Goal: Task Accomplishment & Management: Complete application form

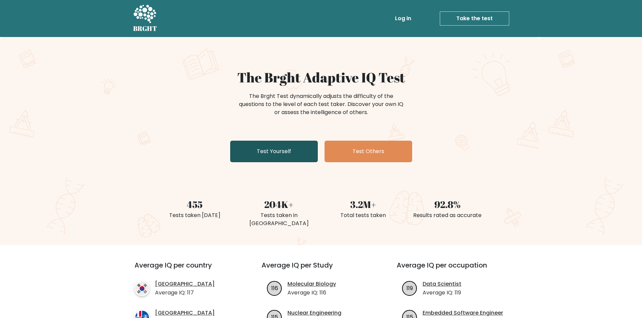
click at [270, 153] on link "Test Yourself" at bounding box center [274, 152] width 88 height 22
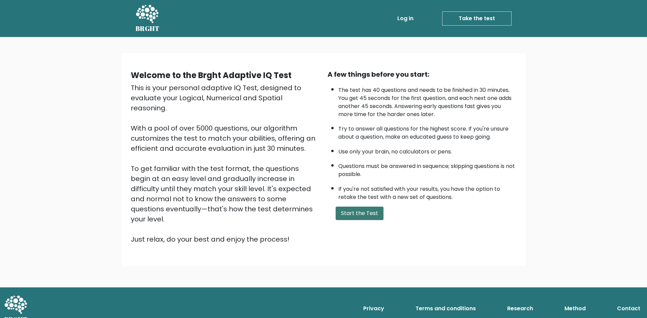
click at [348, 215] on button "Start the Test" at bounding box center [360, 213] width 48 height 13
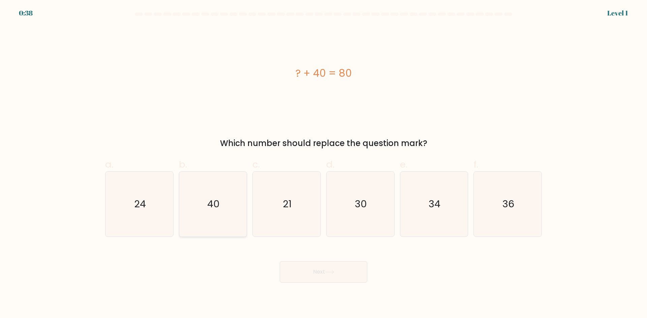
click at [208, 203] on text "40" at bounding box center [213, 203] width 12 height 13
click at [323, 164] on input "b. 40" at bounding box center [323, 161] width 0 height 4
radio input "true"
click at [321, 270] on button "Next" at bounding box center [324, 272] width 88 height 22
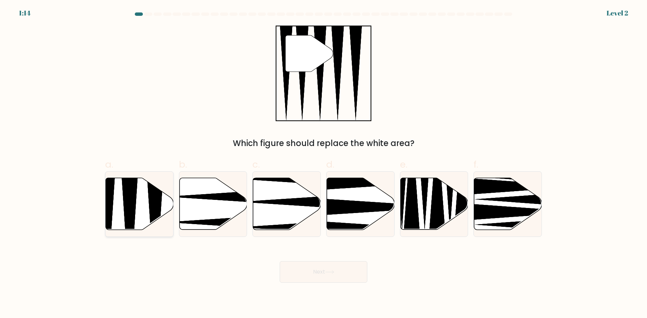
click at [124, 213] on icon at bounding box center [140, 204] width 68 height 52
click at [323, 164] on input "a." at bounding box center [323, 161] width 0 height 4
radio input "true"
click at [316, 271] on button "Next" at bounding box center [324, 272] width 88 height 22
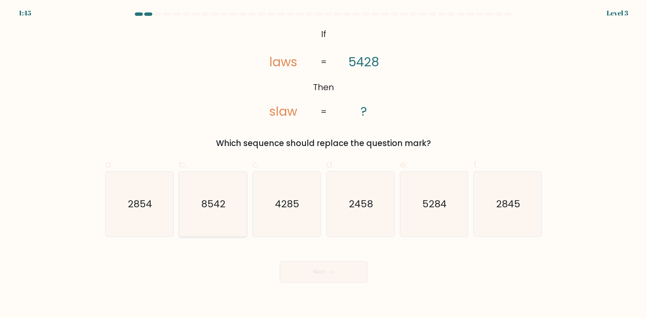
click at [210, 208] on text "8542" at bounding box center [213, 203] width 24 height 13
click at [323, 164] on input "b. 8542" at bounding box center [323, 161] width 0 height 4
radio input "true"
click at [324, 267] on button "Next" at bounding box center [324, 272] width 88 height 22
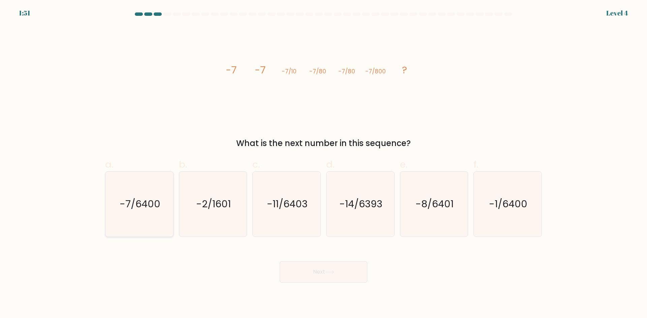
click at [125, 214] on icon "-7/6400" at bounding box center [139, 204] width 65 height 65
click at [323, 164] on input "a. -7/6400" at bounding box center [323, 161] width 0 height 4
radio input "true"
click at [329, 272] on icon at bounding box center [329, 272] width 8 height 3
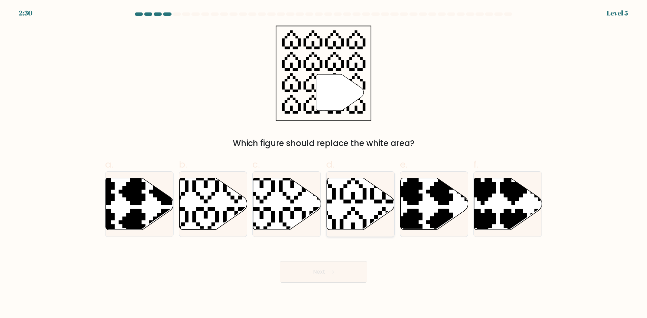
click at [366, 204] on icon at bounding box center [361, 204] width 68 height 52
click at [324, 164] on input "d." at bounding box center [323, 161] width 0 height 4
radio input "true"
click at [332, 278] on button "Next" at bounding box center [324, 272] width 88 height 22
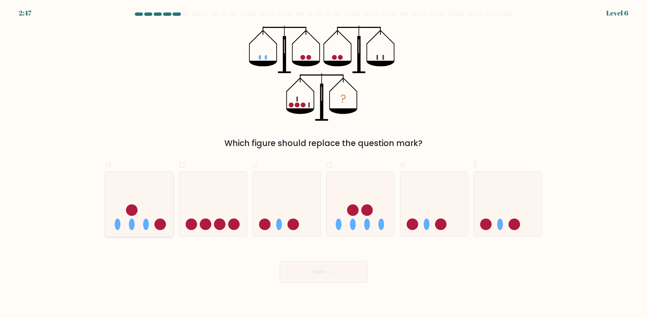
click at [130, 199] on icon at bounding box center [139, 204] width 68 height 56
click at [323, 164] on input "a." at bounding box center [323, 161] width 0 height 4
radio input "true"
click at [334, 271] on icon at bounding box center [329, 273] width 9 height 4
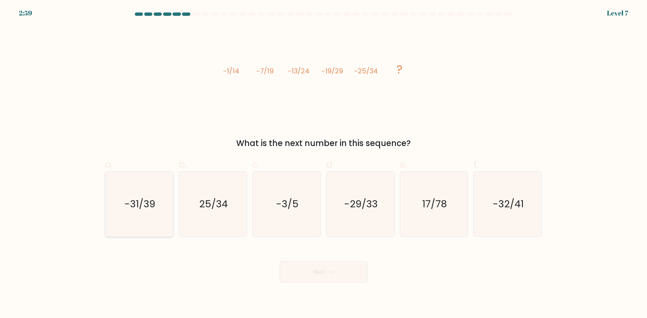
click at [137, 197] on icon "-31/39" at bounding box center [139, 204] width 65 height 65
click at [323, 164] on input "a. -31/39" at bounding box center [323, 161] width 0 height 4
radio input "true"
click at [314, 270] on button "Next" at bounding box center [324, 272] width 88 height 22
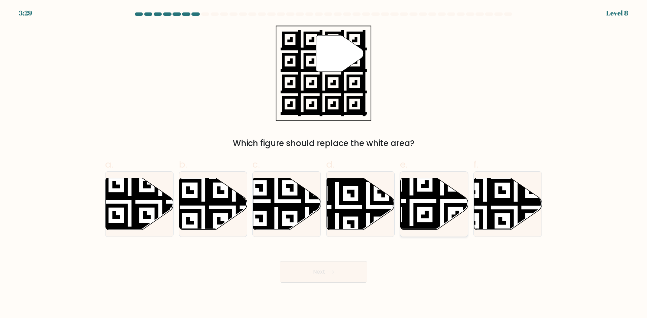
click at [426, 205] on icon at bounding box center [411, 232] width 123 height 123
click at [324, 164] on input "e." at bounding box center [323, 161] width 0 height 4
radio input "true"
click at [317, 272] on button "Next" at bounding box center [324, 272] width 88 height 22
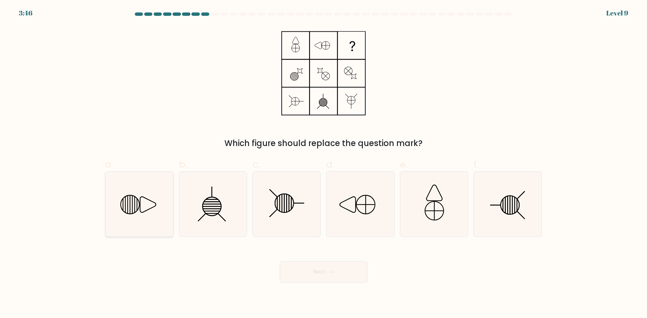
click at [137, 212] on icon at bounding box center [139, 204] width 65 height 65
click at [323, 164] on input "a." at bounding box center [323, 161] width 0 height 4
radio input "true"
click at [328, 272] on icon at bounding box center [329, 273] width 9 height 4
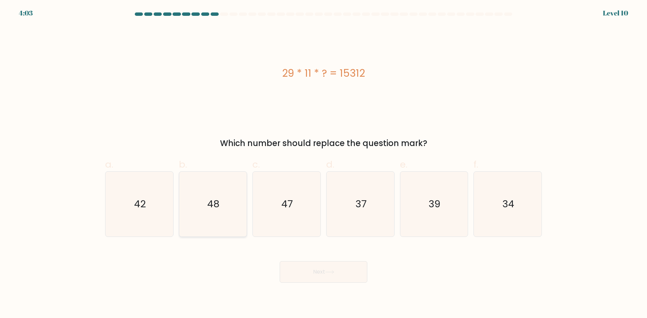
click at [222, 190] on icon "48" at bounding box center [212, 204] width 65 height 65
click at [323, 164] on input "b. 48" at bounding box center [323, 161] width 0 height 4
radio input "true"
click at [319, 279] on button "Next" at bounding box center [324, 272] width 88 height 22
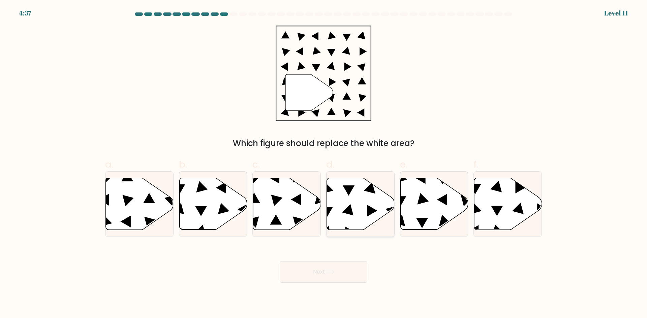
click at [353, 209] on icon at bounding box center [361, 204] width 68 height 52
click at [324, 164] on input "d." at bounding box center [323, 161] width 0 height 4
radio input "true"
click at [338, 272] on button "Next" at bounding box center [324, 272] width 88 height 22
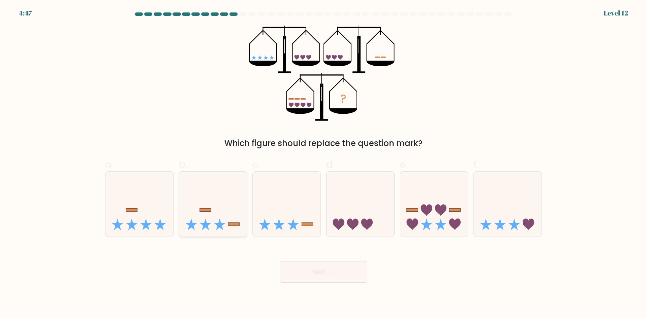
click at [214, 211] on icon at bounding box center [213, 204] width 68 height 56
click at [323, 164] on input "b." at bounding box center [323, 161] width 0 height 4
radio input "true"
click at [320, 273] on button "Next" at bounding box center [324, 272] width 88 height 22
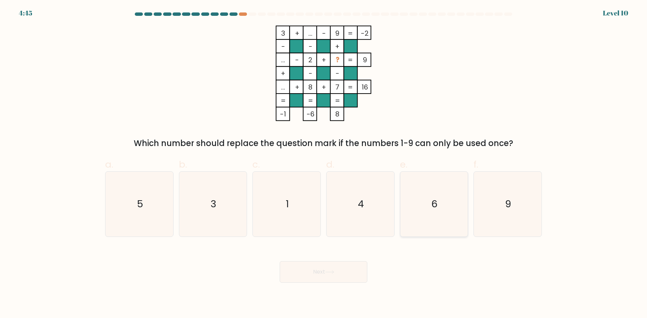
click at [428, 214] on icon "6" at bounding box center [433, 204] width 65 height 65
click at [324, 164] on input "e. 6" at bounding box center [323, 161] width 0 height 4
radio input "true"
click at [351, 275] on button "Next" at bounding box center [324, 272] width 88 height 22
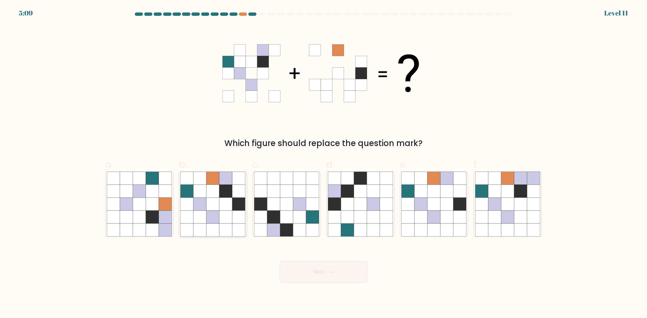
click at [229, 197] on icon at bounding box center [225, 191] width 13 height 13
click at [323, 164] on input "b." at bounding box center [323, 161] width 0 height 4
radio input "true"
click at [311, 273] on button "Next" at bounding box center [324, 272] width 88 height 22
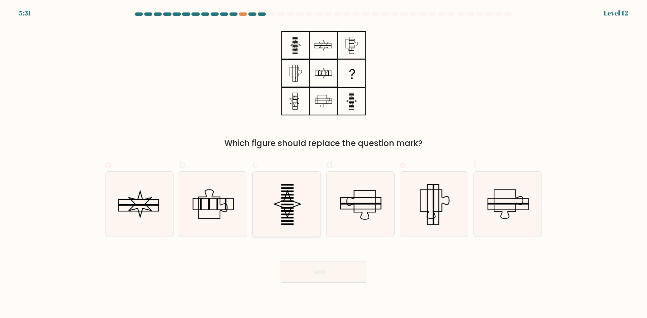
click at [298, 206] on icon at bounding box center [286, 204] width 65 height 65
click at [323, 164] on input "c." at bounding box center [323, 161] width 0 height 4
radio input "true"
click at [304, 270] on button "Next" at bounding box center [324, 272] width 88 height 22
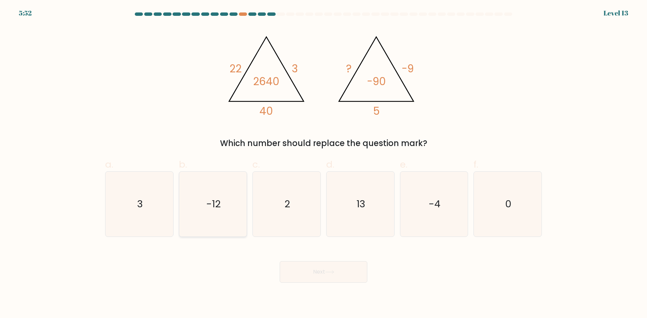
click at [211, 204] on text "-12" at bounding box center [213, 203] width 14 height 13
click at [323, 164] on input "b. -12" at bounding box center [323, 161] width 0 height 4
radio input "true"
click at [331, 278] on button "Next" at bounding box center [324, 272] width 88 height 22
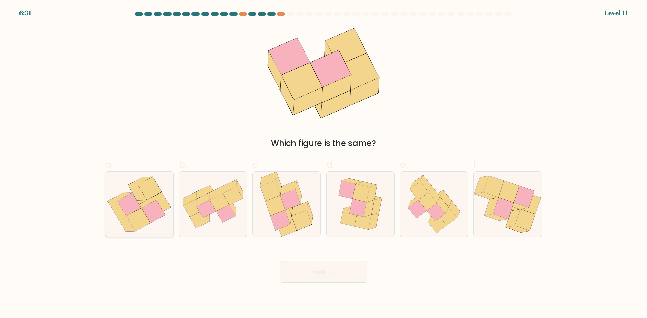
click at [146, 205] on icon at bounding box center [144, 204] width 24 height 8
click at [323, 164] on input "a." at bounding box center [323, 161] width 0 height 4
radio input "true"
click at [321, 272] on button "Next" at bounding box center [324, 272] width 88 height 22
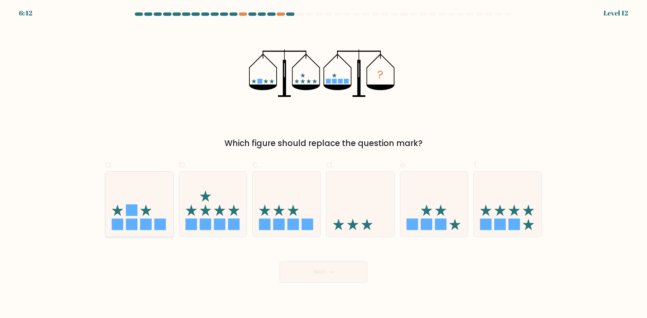
click at [134, 201] on icon at bounding box center [139, 204] width 68 height 56
click at [323, 164] on input "a." at bounding box center [323, 161] width 0 height 4
radio input "true"
click at [325, 275] on button "Next" at bounding box center [324, 272] width 88 height 22
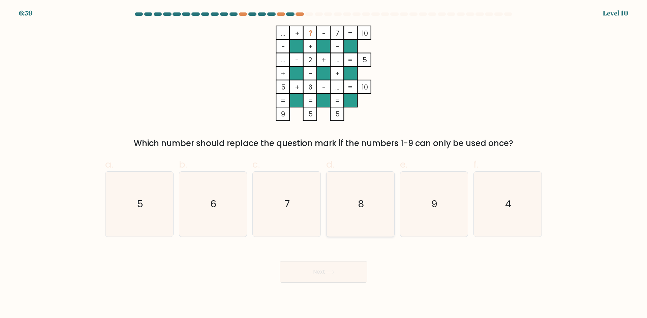
click at [356, 223] on icon "8" at bounding box center [360, 204] width 65 height 65
click at [324, 164] on input "d. 8" at bounding box center [323, 161] width 0 height 4
radio input "true"
click at [334, 272] on icon at bounding box center [329, 273] width 9 height 4
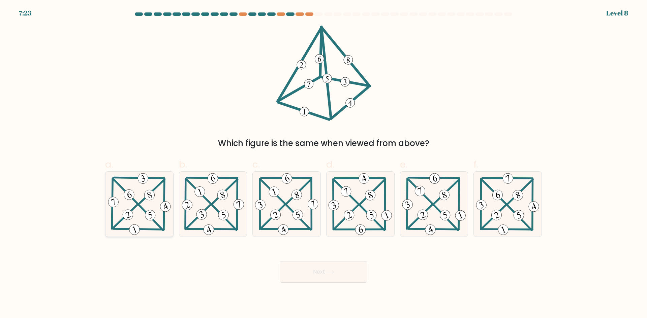
click at [124, 206] on icon at bounding box center [139, 204] width 66 height 65
click at [323, 164] on input "a." at bounding box center [323, 161] width 0 height 4
radio input "true"
click at [311, 271] on button "Next" at bounding box center [324, 272] width 88 height 22
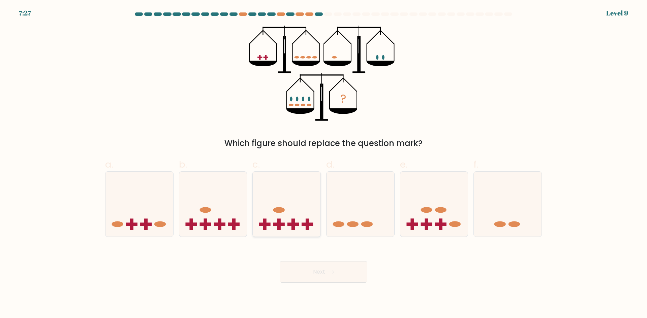
click at [292, 203] on icon at bounding box center [287, 204] width 68 height 56
click at [323, 164] on input "c." at bounding box center [323, 161] width 0 height 4
radio input "true"
click at [320, 272] on button "Next" at bounding box center [324, 272] width 88 height 22
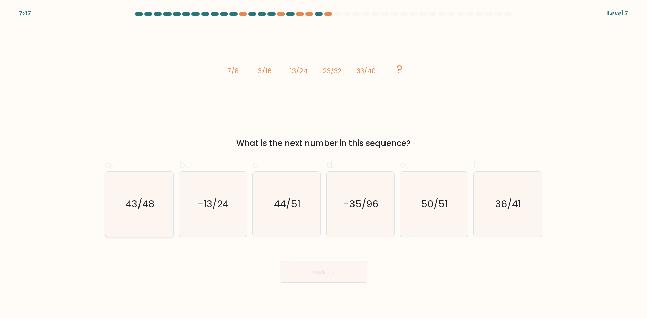
click at [133, 210] on text "43/48" at bounding box center [140, 203] width 29 height 13
click at [323, 164] on input "a. 43/48" at bounding box center [323, 161] width 0 height 4
radio input "true"
click at [324, 272] on button "Next" at bounding box center [324, 272] width 88 height 22
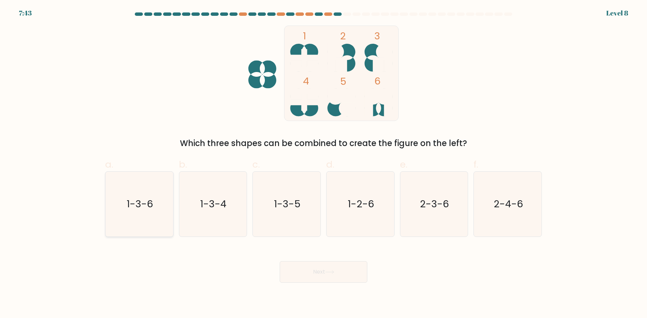
click at [141, 213] on icon "1-3-6" at bounding box center [139, 204] width 65 height 65
click at [323, 164] on input "a. 1-3-6" at bounding box center [323, 161] width 0 height 4
radio input "true"
click at [317, 266] on button "Next" at bounding box center [324, 272] width 88 height 22
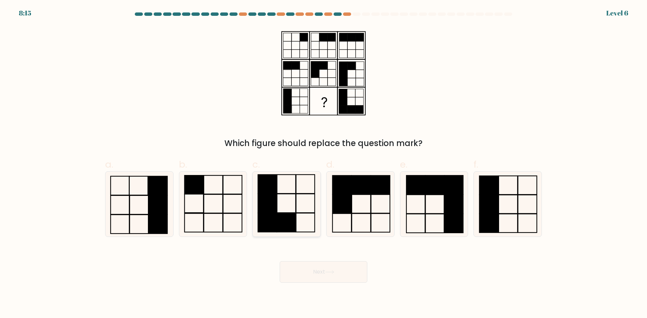
click at [281, 214] on rect at bounding box center [286, 222] width 19 height 19
click at [323, 164] on input "c." at bounding box center [323, 161] width 0 height 4
radio input "true"
click at [317, 270] on button "Next" at bounding box center [324, 272] width 88 height 22
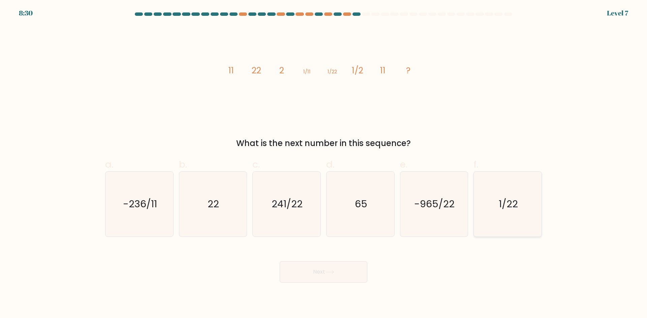
click at [496, 218] on icon "1/22" at bounding box center [507, 204] width 65 height 65
click at [324, 164] on input "f. 1/22" at bounding box center [323, 161] width 0 height 4
radio input "true"
click at [322, 275] on button "Next" at bounding box center [324, 272] width 88 height 22
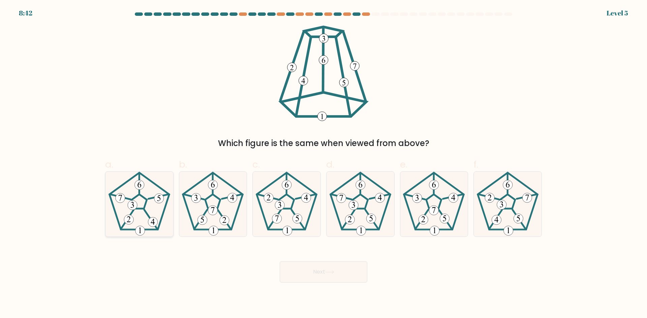
click at [153, 212] on icon at bounding box center [139, 204] width 65 height 65
click at [323, 164] on input "a." at bounding box center [323, 161] width 0 height 4
radio input "true"
click at [334, 274] on icon at bounding box center [329, 273] width 9 height 4
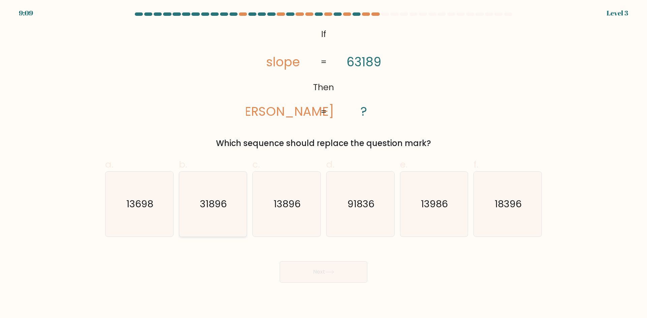
click at [213, 182] on icon "31896" at bounding box center [212, 204] width 65 height 65
click at [323, 164] on input "b. 31896" at bounding box center [323, 161] width 0 height 4
radio input "true"
click at [320, 273] on button "Next" at bounding box center [324, 272] width 88 height 22
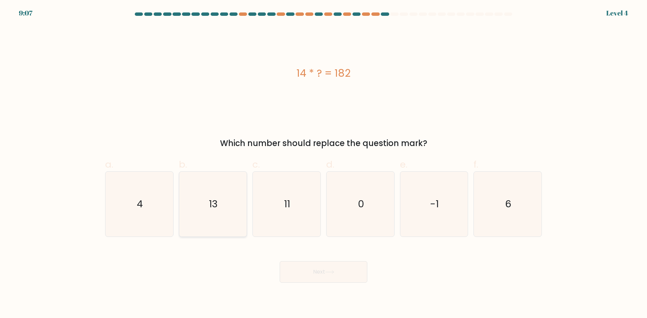
click at [223, 182] on icon "13" at bounding box center [212, 204] width 65 height 65
click at [323, 164] on input "b. 13" at bounding box center [323, 161] width 0 height 4
radio input "true"
click at [302, 271] on button "Next" at bounding box center [324, 272] width 88 height 22
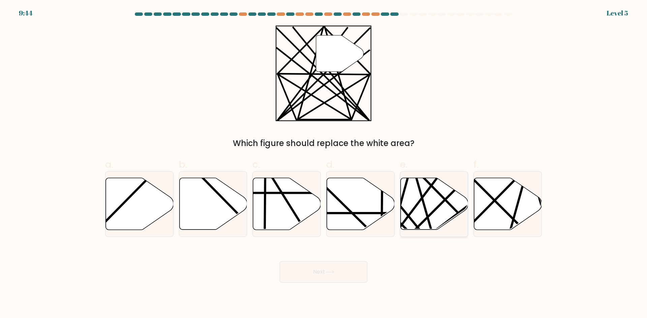
click at [420, 203] on icon at bounding box center [434, 204] width 68 height 52
click at [324, 164] on input "e." at bounding box center [323, 161] width 0 height 4
radio input "true"
click at [316, 270] on button "Next" at bounding box center [324, 272] width 88 height 22
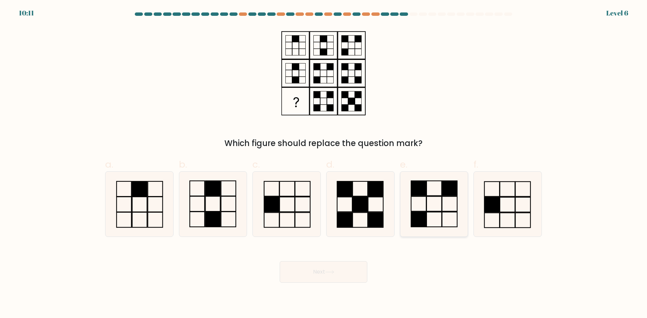
click at [436, 221] on icon at bounding box center [433, 204] width 65 height 65
click at [324, 164] on input "e." at bounding box center [323, 161] width 0 height 4
radio input "true"
click at [313, 266] on button "Next" at bounding box center [324, 272] width 88 height 22
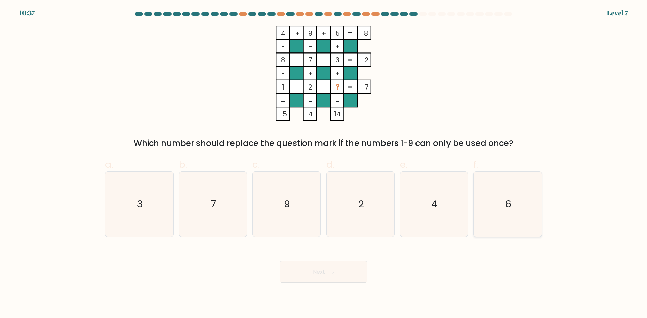
click at [523, 210] on icon "6" at bounding box center [507, 204] width 65 height 65
click at [324, 164] on input "f. 6" at bounding box center [323, 161] width 0 height 4
radio input "true"
click at [324, 273] on button "Next" at bounding box center [324, 272] width 88 height 22
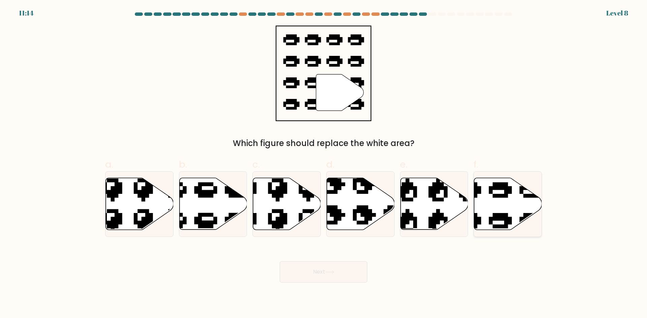
click at [502, 208] on icon at bounding box center [508, 204] width 68 height 52
click at [324, 164] on input "f." at bounding box center [323, 161] width 0 height 4
radio input "true"
click at [340, 274] on button "Next" at bounding box center [324, 272] width 88 height 22
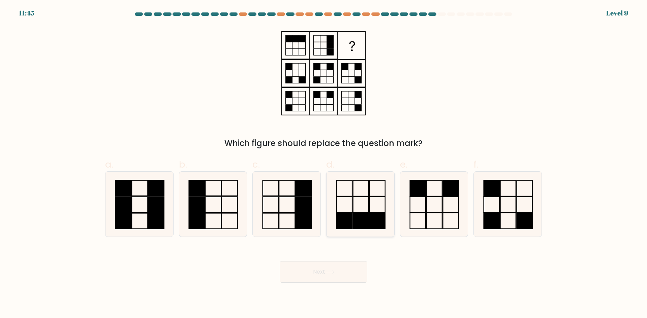
click at [375, 218] on rect at bounding box center [376, 221] width 15 height 16
click at [324, 164] on input "d." at bounding box center [323, 161] width 0 height 4
radio input "true"
click at [327, 270] on button "Next" at bounding box center [324, 272] width 88 height 22
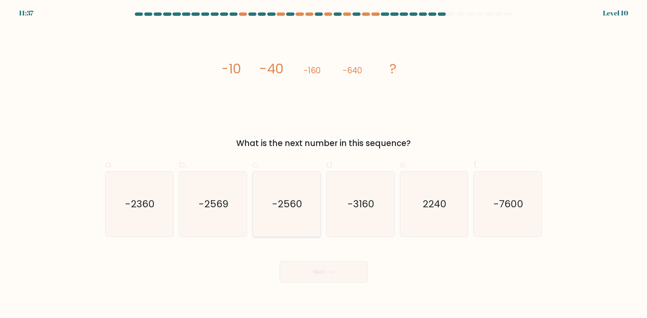
click at [292, 211] on text "-2560" at bounding box center [287, 203] width 30 height 13
click at [323, 164] on input "c. -2560" at bounding box center [323, 161] width 0 height 4
radio input "true"
click at [314, 276] on button "Next" at bounding box center [324, 272] width 88 height 22
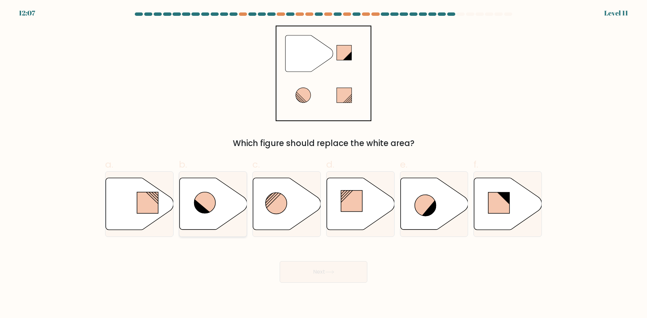
click at [219, 202] on icon at bounding box center [213, 204] width 68 height 52
click at [323, 164] on input "b." at bounding box center [323, 161] width 0 height 4
radio input "true"
click at [306, 277] on button "Next" at bounding box center [324, 272] width 88 height 22
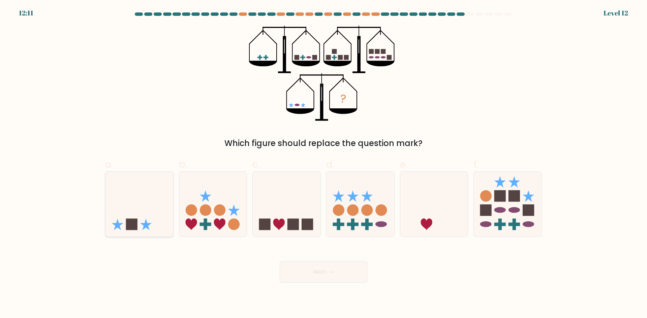
click at [145, 205] on icon at bounding box center [139, 204] width 68 height 56
click at [323, 164] on input "a." at bounding box center [323, 161] width 0 height 4
radio input "true"
click at [344, 277] on button "Next" at bounding box center [324, 272] width 88 height 22
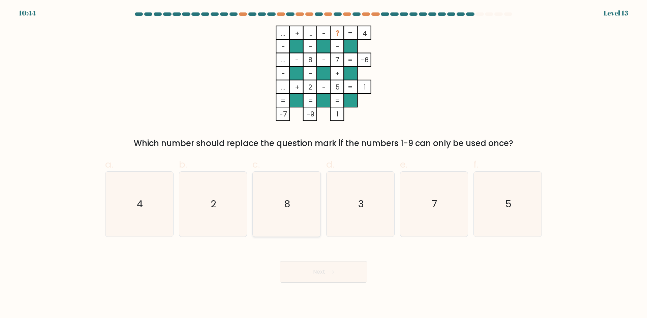
click at [280, 204] on icon "8" at bounding box center [286, 204] width 65 height 65
click at [323, 164] on input "c. 8" at bounding box center [323, 161] width 0 height 4
radio input "true"
click at [292, 268] on button "Next" at bounding box center [324, 272] width 88 height 22
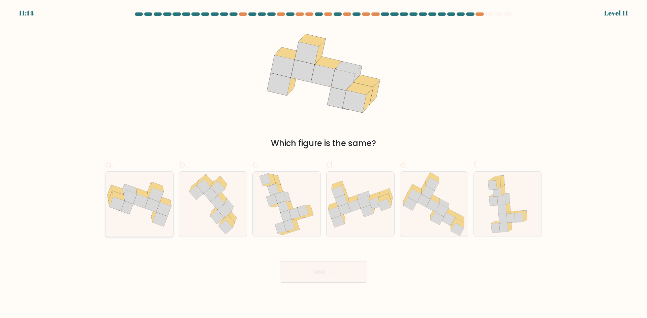
click at [122, 208] on icon at bounding box center [125, 207] width 15 height 14
click at [323, 164] on input "a." at bounding box center [323, 161] width 0 height 4
radio input "true"
click at [313, 280] on button "Next" at bounding box center [324, 272] width 88 height 22
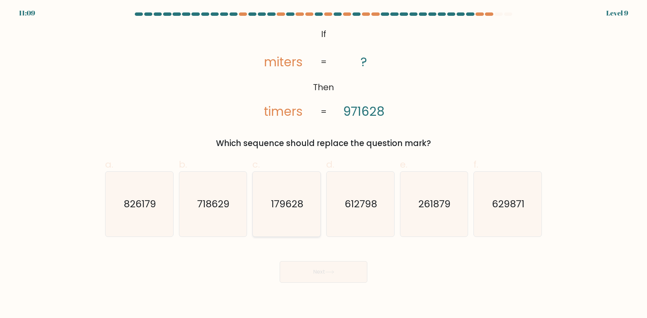
click at [293, 187] on icon "179628" at bounding box center [286, 204] width 65 height 65
click at [323, 164] on input "c. 179628" at bounding box center [323, 161] width 0 height 4
radio input "true"
click at [312, 259] on div "Next" at bounding box center [323, 264] width 445 height 38
click at [314, 270] on button "Next" at bounding box center [324, 272] width 88 height 22
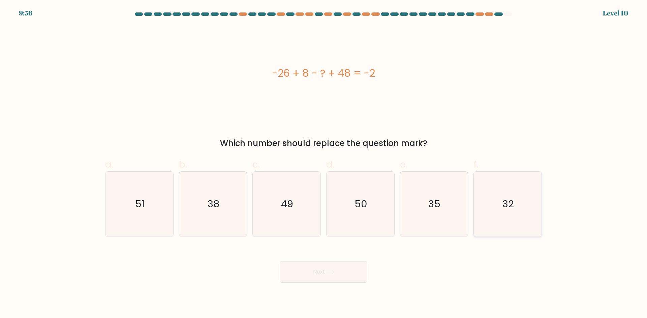
click at [516, 215] on icon "32" at bounding box center [507, 204] width 65 height 65
click at [324, 164] on input "f. 32" at bounding box center [323, 161] width 0 height 4
radio input "true"
click at [335, 270] on button "Next" at bounding box center [324, 272] width 88 height 22
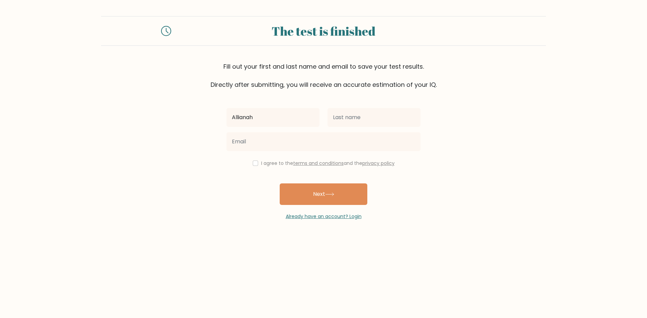
type input "Allianah"
click at [344, 117] on input "text" at bounding box center [374, 117] width 93 height 19
type input "[PERSON_NAME]"
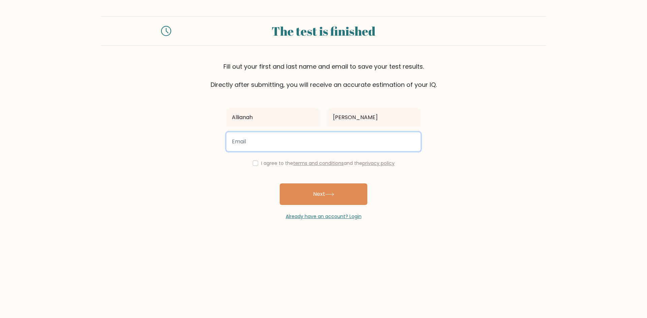
click at [284, 145] on input "email" at bounding box center [323, 141] width 194 height 19
type input "[EMAIL_ADDRESS][DOMAIN_NAME]"
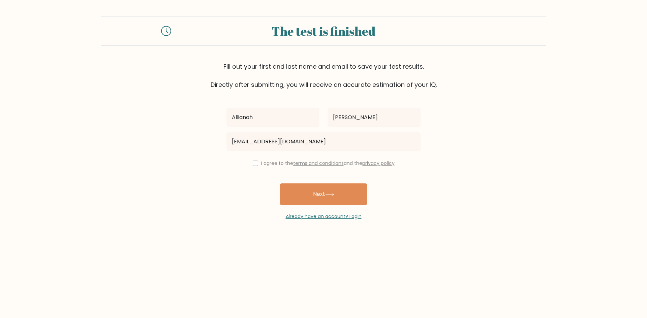
click at [255, 160] on div "I agree to the terms and conditions and the privacy policy" at bounding box center [323, 163] width 202 height 8
click at [257, 165] on div "I agree to the terms and conditions and the privacy policy" at bounding box center [323, 163] width 202 height 8
click at [254, 164] on input "checkbox" at bounding box center [255, 163] width 5 height 5
checkbox input "true"
click at [312, 190] on button "Next" at bounding box center [324, 195] width 88 height 22
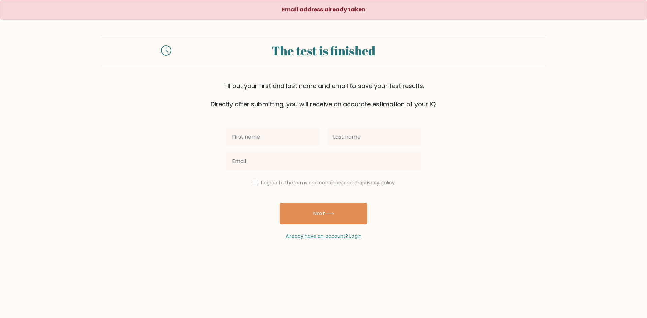
click at [253, 140] on input "text" at bounding box center [272, 137] width 93 height 19
type input "[PERSON_NAME]"
click at [348, 137] on input "text" at bounding box center [374, 137] width 93 height 19
type input "[PERSON_NAME]"
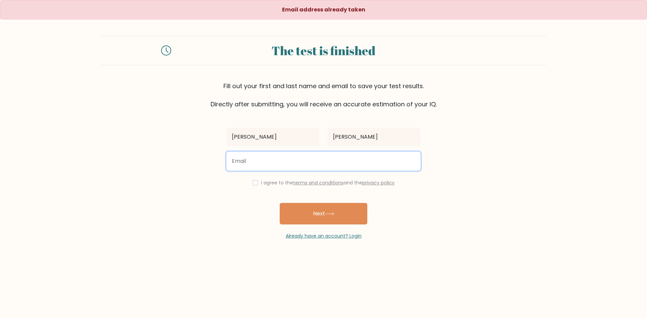
click at [278, 159] on input "email" at bounding box center [323, 161] width 194 height 19
type input "[EMAIL_ADDRESS][DOMAIN_NAME]"
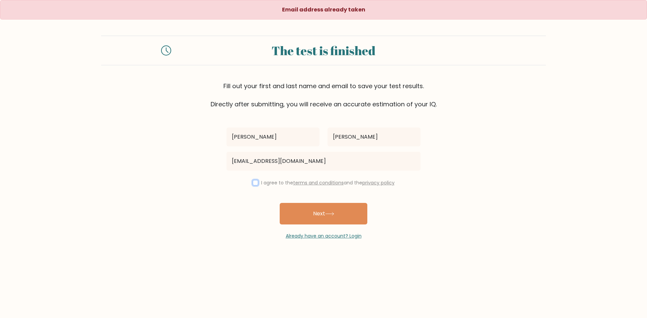
click at [253, 182] on input "checkbox" at bounding box center [255, 182] width 5 height 5
checkbox input "true"
click at [314, 213] on button "Next" at bounding box center [324, 214] width 88 height 22
click at [255, 142] on input "text" at bounding box center [272, 137] width 93 height 19
type input "[PERSON_NAME]"
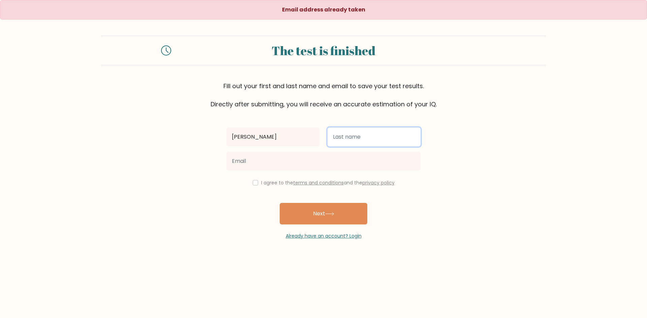
click at [367, 140] on input "text" at bounding box center [374, 137] width 93 height 19
type input "[PERSON_NAME]"
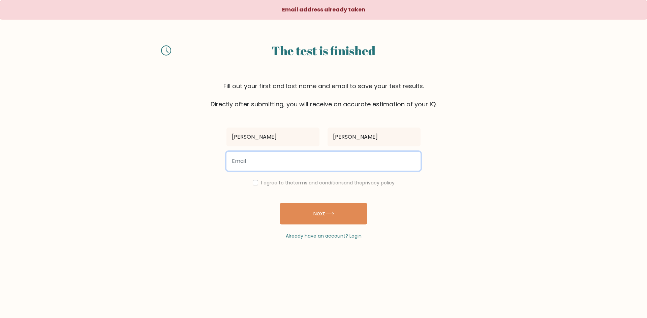
click at [290, 159] on input "email" at bounding box center [323, 161] width 194 height 19
click at [270, 160] on input "[EMAIL_ADDRESS][DOMAIN_NAME]" at bounding box center [323, 161] width 194 height 19
click at [306, 161] on input "[EMAIL_ADDRESS][DOMAIN_NAME]" at bounding box center [323, 161] width 194 height 19
type input "[EMAIL_ADDRESS][DOMAIN_NAME]"
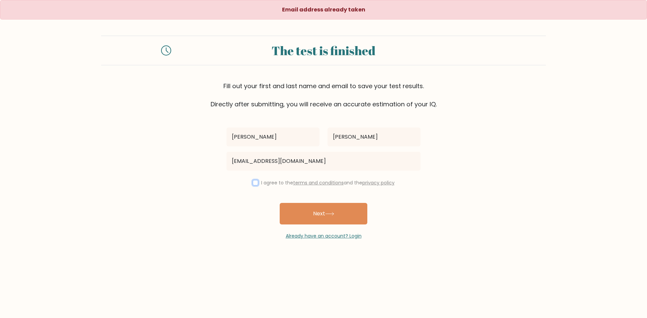
click at [253, 183] on input "checkbox" at bounding box center [255, 182] width 5 height 5
checkbox input "true"
click at [336, 236] on link "Already have an account? Login" at bounding box center [324, 236] width 76 height 7
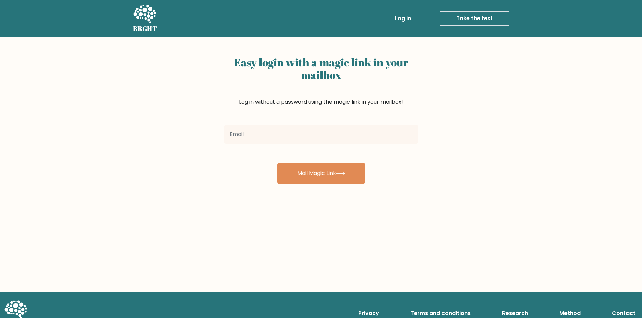
click at [273, 131] on input "email" at bounding box center [321, 134] width 194 height 19
type input "gonzalesallianahpaula@gmail.com"
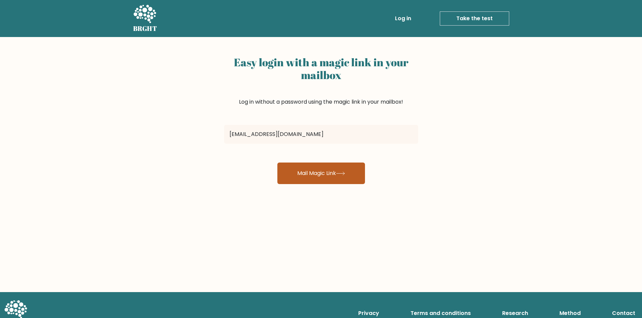
click at [307, 173] on button "Mail Magic Link" at bounding box center [321, 174] width 88 height 22
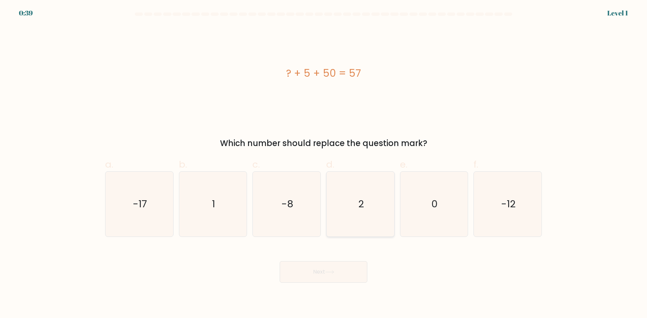
click at [362, 195] on icon "2" at bounding box center [360, 204] width 65 height 65
click at [324, 164] on input "d. 2" at bounding box center [323, 161] width 0 height 4
radio input "true"
click at [309, 275] on button "Next" at bounding box center [324, 272] width 88 height 22
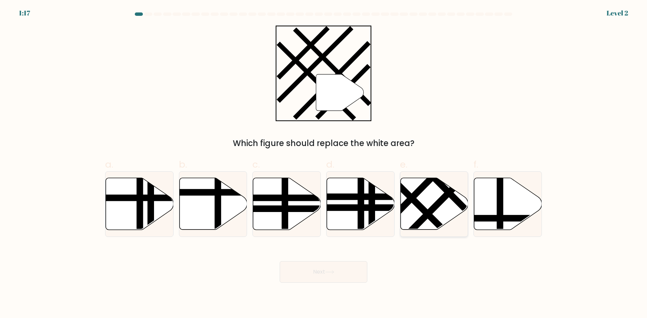
click at [426, 197] on icon at bounding box center [434, 204] width 68 height 52
click at [324, 164] on input "e." at bounding box center [323, 161] width 0 height 4
radio input "true"
click at [318, 276] on button "Next" at bounding box center [324, 272] width 88 height 22
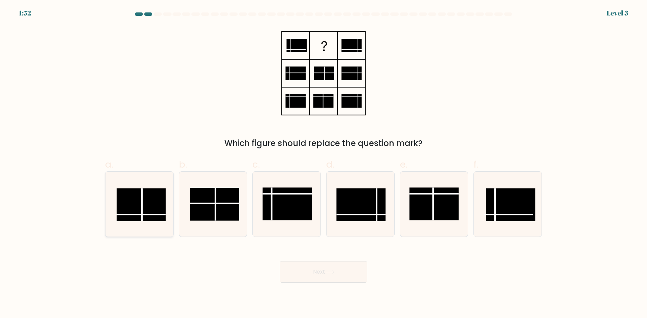
click at [130, 205] on rect at bounding box center [141, 204] width 49 height 33
click at [323, 164] on input "a." at bounding box center [323, 161] width 0 height 4
radio input "true"
click at [298, 277] on button "Next" at bounding box center [324, 272] width 88 height 22
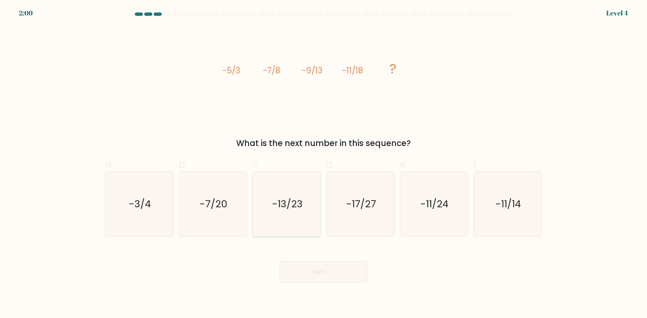
click at [288, 208] on text "-13/23" at bounding box center [287, 203] width 31 height 13
click at [323, 164] on input "c. -13/23" at bounding box center [323, 161] width 0 height 4
radio input "true"
click at [322, 272] on button "Next" at bounding box center [324, 272] width 88 height 22
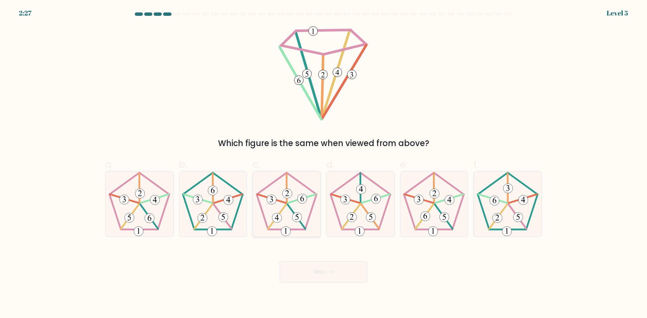
click at [299, 217] on 649 at bounding box center [296, 217] width 9 height 9
click at [323, 164] on input "c." at bounding box center [323, 161] width 0 height 4
radio input "true"
click at [313, 269] on button "Next" at bounding box center [324, 272] width 88 height 22
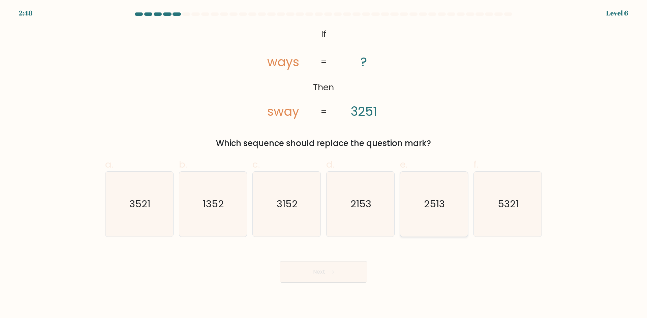
click at [451, 212] on icon "2513" at bounding box center [433, 204] width 65 height 65
click at [324, 164] on input "e. 2513" at bounding box center [323, 161] width 0 height 4
radio input "true"
click at [306, 274] on button "Next" at bounding box center [324, 272] width 88 height 22
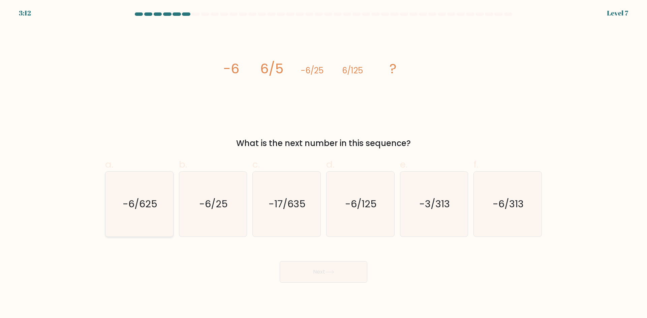
click at [152, 213] on icon "-6/625" at bounding box center [139, 204] width 65 height 65
click at [323, 164] on input "a. -6/625" at bounding box center [323, 161] width 0 height 4
radio input "true"
click at [313, 270] on button "Next" at bounding box center [324, 272] width 88 height 22
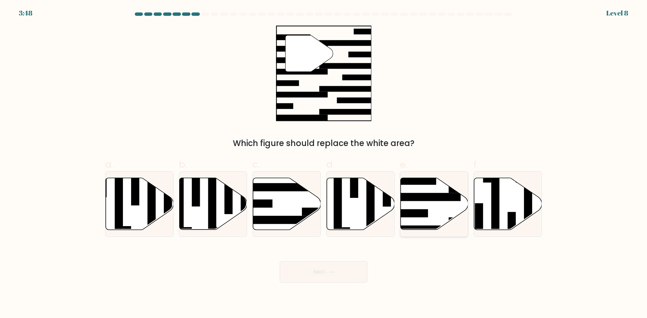
click at [430, 206] on icon at bounding box center [434, 204] width 68 height 52
click at [324, 164] on input "e." at bounding box center [323, 161] width 0 height 4
radio input "true"
click at [333, 274] on icon at bounding box center [329, 273] width 9 height 4
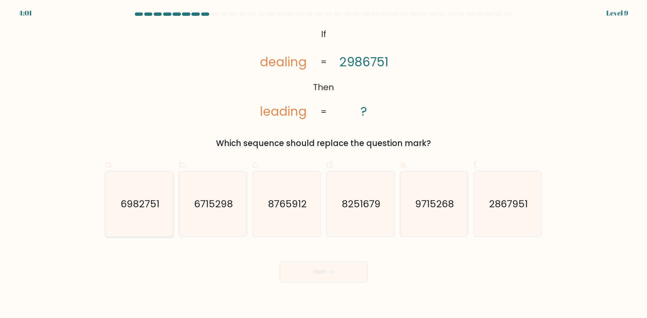
click at [157, 197] on icon "6982751" at bounding box center [139, 204] width 65 height 65
click at [323, 164] on input "a. 6982751" at bounding box center [323, 161] width 0 height 4
radio input "true"
click at [323, 278] on button "Next" at bounding box center [324, 272] width 88 height 22
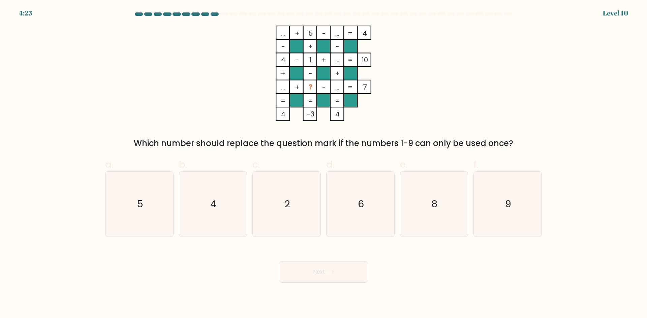
drag, startPoint x: 443, startPoint y: 222, endPoint x: 408, endPoint y: 246, distance: 42.5
click at [443, 222] on icon "8" at bounding box center [433, 204] width 65 height 65
click at [324, 164] on input "e. 8" at bounding box center [323, 161] width 0 height 4
radio input "true"
click at [319, 277] on button "Next" at bounding box center [324, 272] width 88 height 22
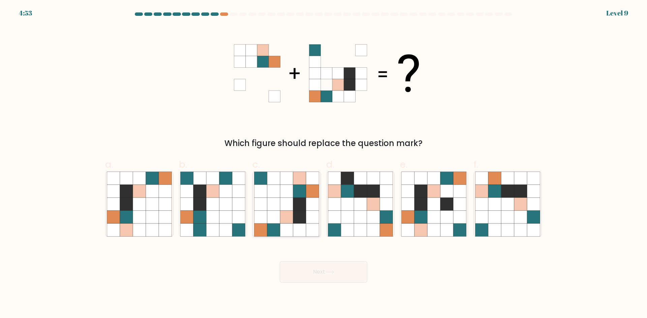
click at [275, 187] on icon at bounding box center [273, 191] width 13 height 13
click at [323, 164] on input "c." at bounding box center [323, 161] width 0 height 4
radio input "true"
click at [335, 276] on button "Next" at bounding box center [324, 272] width 88 height 22
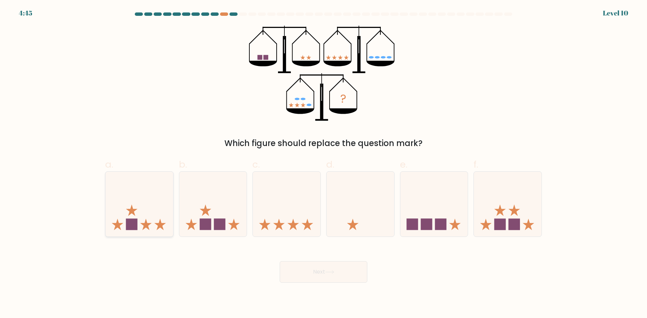
click at [146, 217] on icon at bounding box center [139, 204] width 68 height 56
click at [323, 164] on input "a." at bounding box center [323, 161] width 0 height 4
radio input "true"
click at [319, 274] on button "Next" at bounding box center [324, 272] width 88 height 22
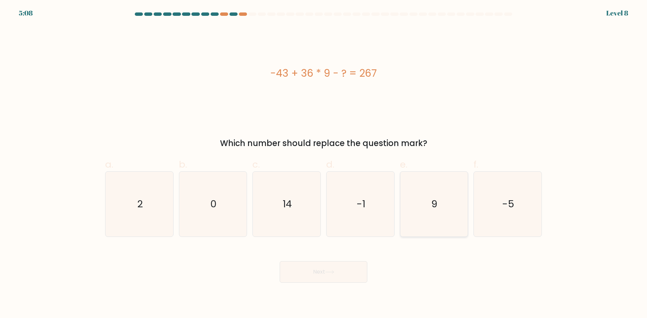
click at [427, 228] on icon "9" at bounding box center [433, 204] width 65 height 65
click at [324, 164] on input "e. 9" at bounding box center [323, 161] width 0 height 4
radio input "true"
click at [332, 276] on button "Next" at bounding box center [324, 272] width 88 height 22
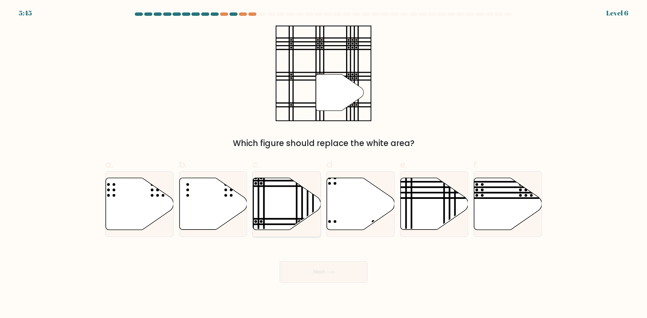
click at [276, 199] on icon at bounding box center [287, 204] width 68 height 52
click at [323, 164] on input "c." at bounding box center [323, 161] width 0 height 4
radio input "true"
click at [322, 276] on button "Next" at bounding box center [324, 272] width 88 height 22
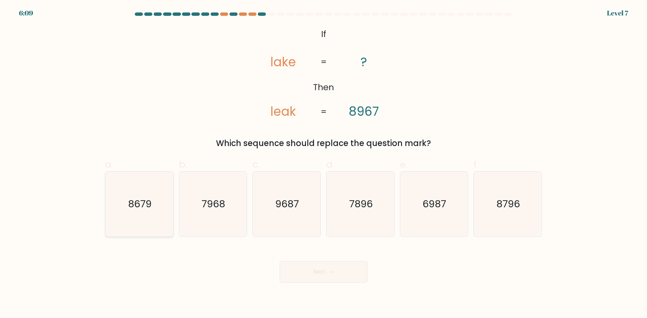
click at [143, 207] on text "8679" at bounding box center [140, 203] width 24 height 13
click at [323, 164] on input "a. 8679" at bounding box center [323, 161] width 0 height 4
radio input "true"
click at [321, 269] on button "Next" at bounding box center [324, 272] width 88 height 22
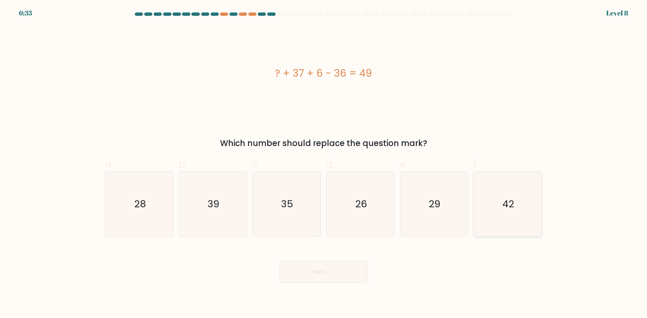
click at [533, 212] on icon "42" at bounding box center [507, 204] width 65 height 65
click at [324, 164] on input "f. 42" at bounding box center [323, 161] width 0 height 4
radio input "true"
click at [323, 271] on button "Next" at bounding box center [324, 272] width 88 height 22
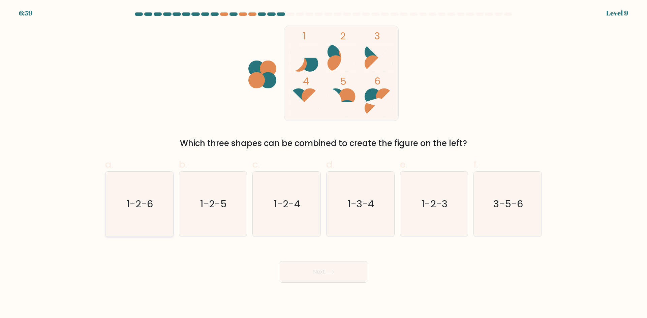
click at [133, 215] on icon "1-2-6" at bounding box center [139, 204] width 65 height 65
click at [323, 164] on input "a. 1-2-6" at bounding box center [323, 161] width 0 height 4
radio input "true"
click at [309, 272] on button "Next" at bounding box center [324, 272] width 88 height 22
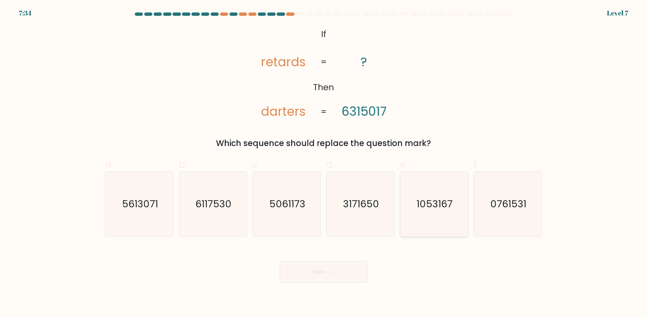
click at [454, 217] on icon "1053167" at bounding box center [433, 204] width 65 height 65
click at [324, 164] on input "e. 1053167" at bounding box center [323, 161] width 0 height 4
radio input "true"
click at [318, 271] on button "Next" at bounding box center [324, 272] width 88 height 22
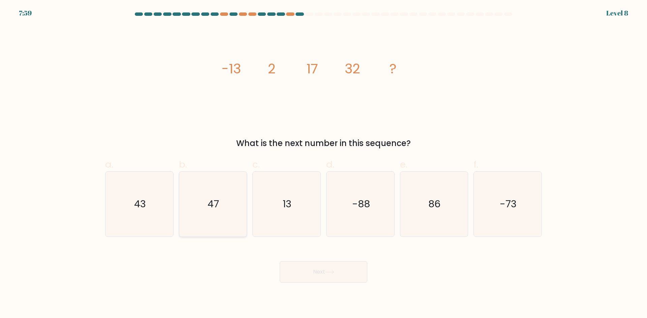
click at [230, 205] on icon "47" at bounding box center [212, 204] width 65 height 65
click at [323, 164] on input "b. 47" at bounding box center [323, 161] width 0 height 4
radio input "true"
click at [309, 264] on button "Next" at bounding box center [324, 272] width 88 height 22
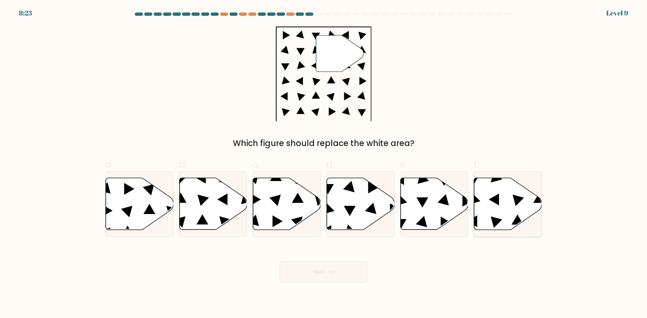
click at [499, 199] on icon at bounding box center [494, 200] width 10 height 12
click at [324, 164] on input "f." at bounding box center [323, 161] width 0 height 4
radio input "true"
click at [334, 273] on icon at bounding box center [329, 273] width 9 height 4
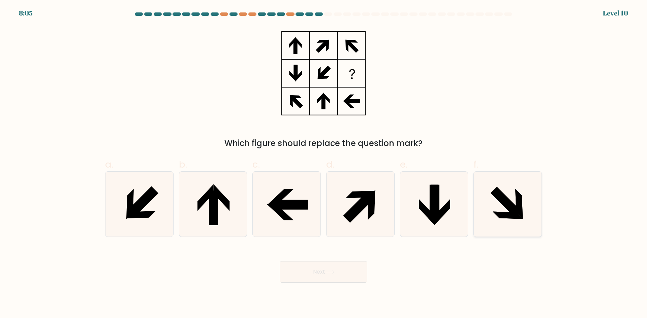
click at [506, 210] on icon at bounding box center [507, 204] width 65 height 65
click at [324, 164] on input "f." at bounding box center [323, 161] width 0 height 4
radio input "true"
click at [322, 273] on button "Next" at bounding box center [324, 272] width 88 height 22
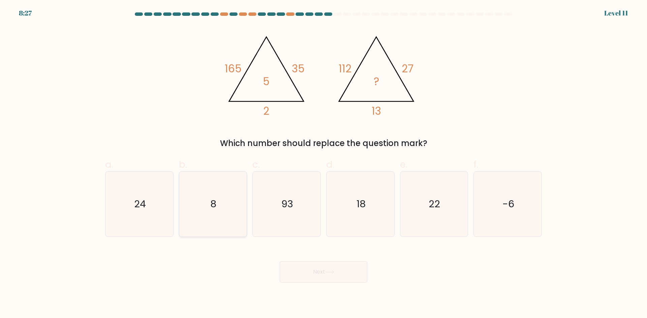
click at [216, 212] on icon "8" at bounding box center [212, 204] width 65 height 65
click at [323, 164] on input "b. 8" at bounding box center [323, 161] width 0 height 4
radio input "true"
click at [318, 271] on button "Next" at bounding box center [324, 272] width 88 height 22
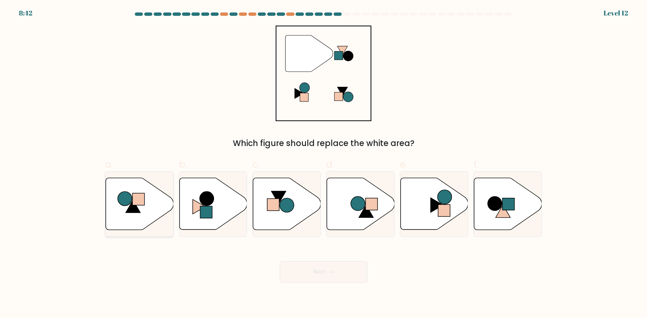
click at [131, 202] on circle at bounding box center [125, 199] width 14 height 14
click at [323, 164] on input "a." at bounding box center [323, 161] width 0 height 4
radio input "true"
click at [335, 276] on button "Next" at bounding box center [324, 272] width 88 height 22
click at [154, 199] on icon at bounding box center [139, 203] width 67 height 51
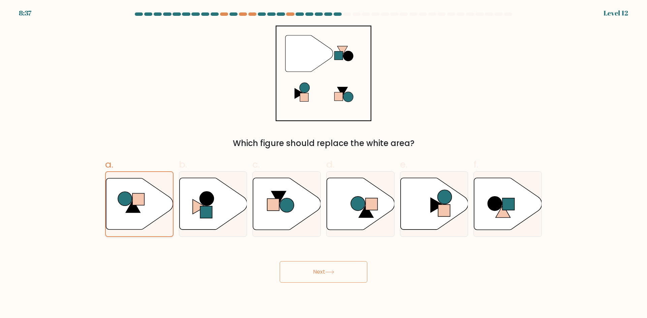
click at [323, 164] on input "a." at bounding box center [323, 161] width 0 height 4
click at [321, 272] on button "Next" at bounding box center [324, 272] width 88 height 22
click at [146, 212] on icon at bounding box center [139, 203] width 67 height 51
click at [323, 164] on input "a." at bounding box center [323, 161] width 0 height 4
click at [194, 205] on icon at bounding box center [199, 207] width 13 height 14
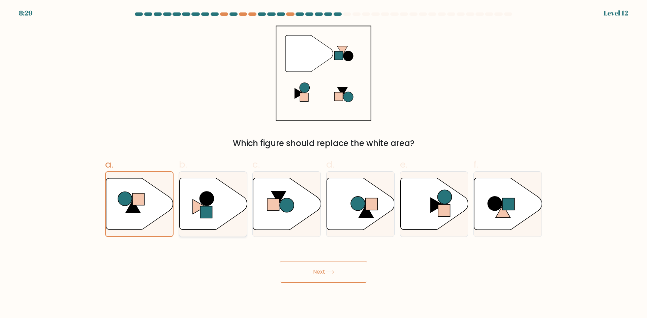
click at [323, 164] on input "b." at bounding box center [323, 161] width 0 height 4
radio input "true"
click at [150, 205] on icon at bounding box center [140, 204] width 68 height 52
click at [323, 164] on input "a." at bounding box center [323, 161] width 0 height 4
radio input "true"
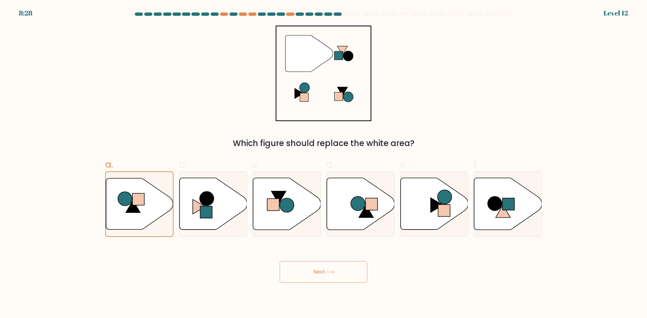
click at [333, 271] on icon at bounding box center [329, 273] width 9 height 4
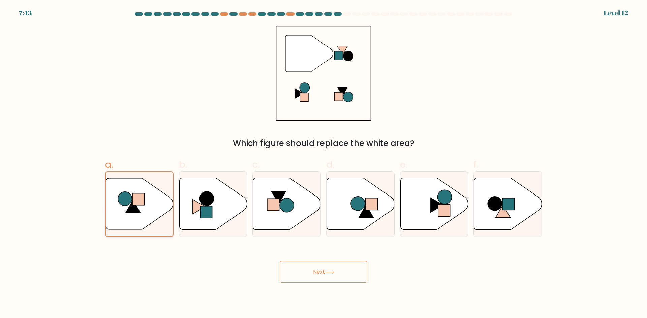
click at [134, 176] on div at bounding box center [139, 205] width 68 height 66
click at [323, 164] on input "a." at bounding box center [323, 161] width 0 height 4
click at [337, 269] on button "Next" at bounding box center [324, 272] width 88 height 22
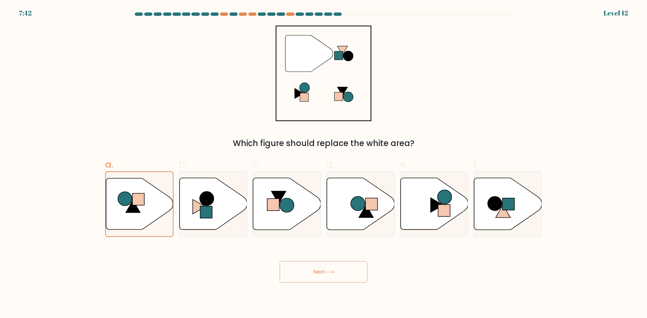
click at [337, 269] on button "Next" at bounding box center [324, 272] width 88 height 22
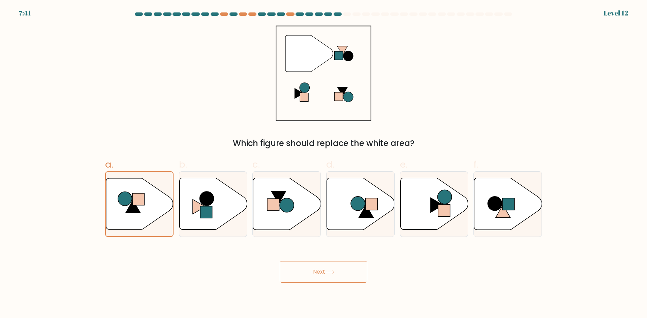
click at [337, 269] on button "Next" at bounding box center [324, 272] width 88 height 22
click at [335, 269] on button "Next" at bounding box center [324, 272] width 88 height 22
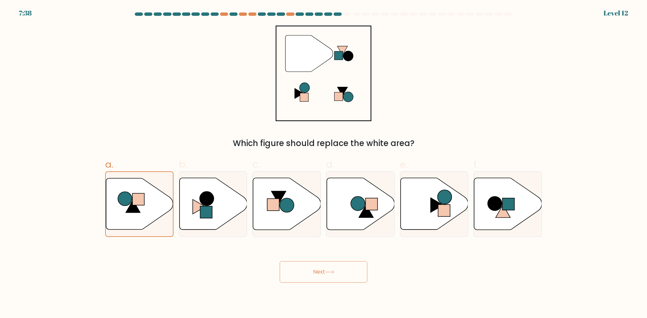
click at [335, 269] on button "Next" at bounding box center [324, 272] width 88 height 22
click at [204, 227] on icon at bounding box center [213, 204] width 68 height 52
click at [323, 164] on input "b." at bounding box center [323, 161] width 0 height 4
radio input "true"
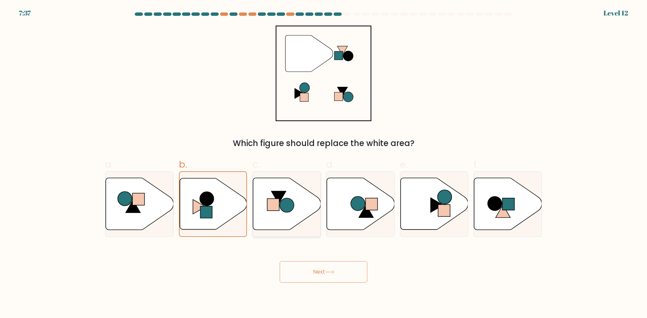
click at [308, 220] on icon at bounding box center [287, 204] width 68 height 53
click at [323, 164] on input "c." at bounding box center [323, 161] width 0 height 4
radio input "true"
click at [382, 219] on icon at bounding box center [361, 204] width 68 height 53
click at [324, 164] on input "d." at bounding box center [323, 161] width 0 height 4
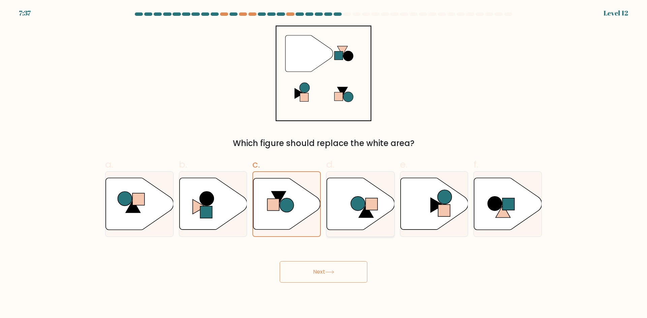
radio input "true"
click at [447, 219] on icon at bounding box center [434, 204] width 68 height 52
click at [324, 164] on input "e." at bounding box center [323, 161] width 0 height 4
radio input "true"
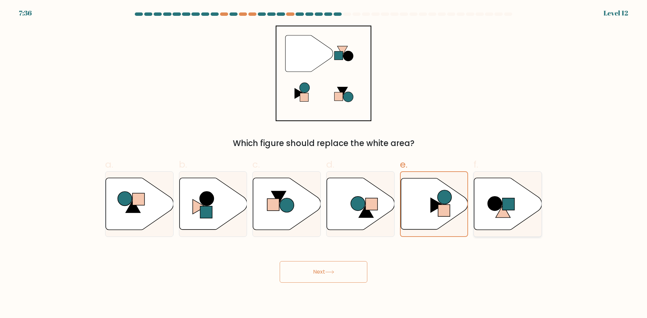
click at [510, 213] on icon at bounding box center [508, 204] width 68 height 52
click at [324, 164] on input "f." at bounding box center [323, 161] width 0 height 4
radio input "true"
click at [115, 212] on icon at bounding box center [140, 204] width 68 height 52
click at [323, 164] on input "a." at bounding box center [323, 161] width 0 height 4
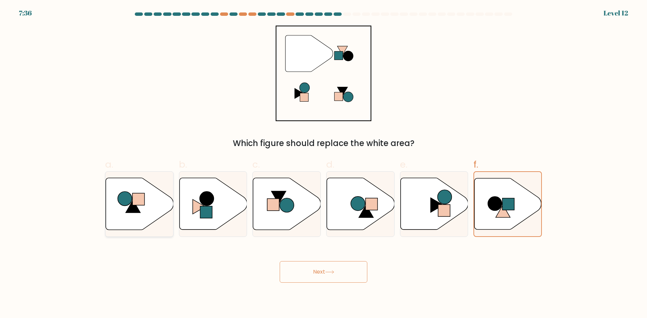
radio input "true"
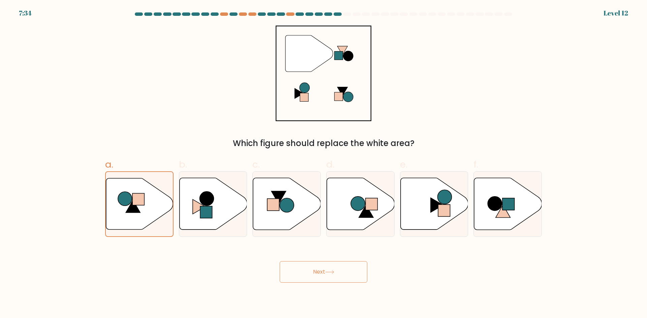
click at [315, 270] on button "Next" at bounding box center [324, 272] width 88 height 22
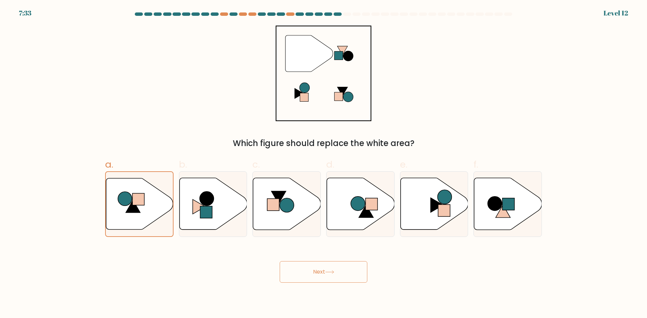
click at [315, 270] on button "Next" at bounding box center [324, 272] width 88 height 22
click at [326, 272] on button "Next" at bounding box center [324, 272] width 88 height 22
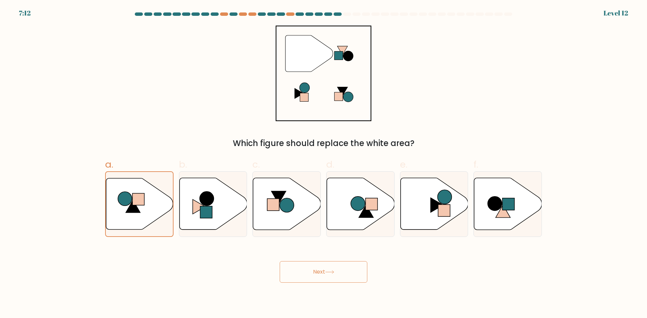
click at [326, 272] on button "Next" at bounding box center [324, 272] width 88 height 22
click at [325, 271] on button "Next" at bounding box center [324, 272] width 88 height 22
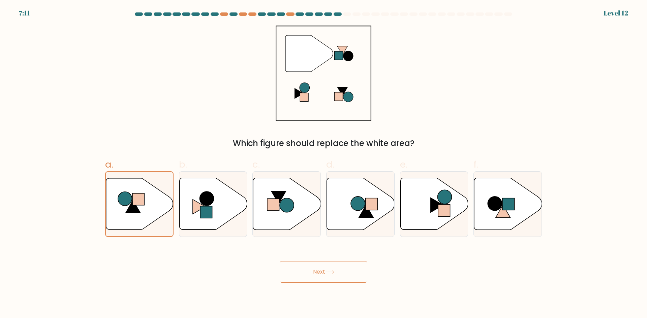
click at [326, 268] on button "Next" at bounding box center [324, 272] width 88 height 22
click at [328, 268] on button "Next" at bounding box center [324, 272] width 88 height 22
click at [280, 261] on button "Next" at bounding box center [324, 272] width 88 height 22
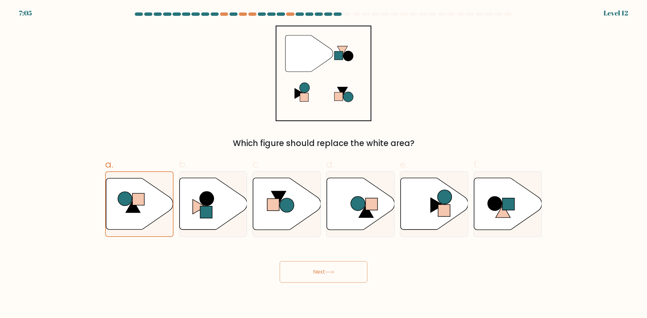
click at [280, 261] on button "Next" at bounding box center [324, 272] width 88 height 22
click at [235, 193] on icon at bounding box center [213, 204] width 68 height 52
click at [323, 164] on input "b." at bounding box center [323, 161] width 0 height 4
radio input "true"
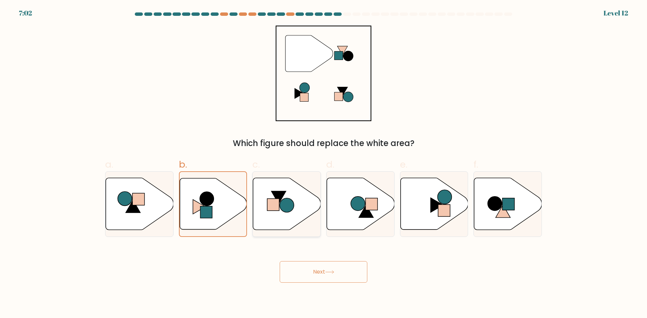
click at [272, 193] on icon at bounding box center [278, 197] width 14 height 13
click at [323, 164] on input "c." at bounding box center [323, 161] width 0 height 4
radio input "true"
drag, startPoint x: 323, startPoint y: 193, endPoint x: 357, endPoint y: 193, distance: 33.7
click at [325, 193] on div "d." at bounding box center [360, 198] width 74 height 80
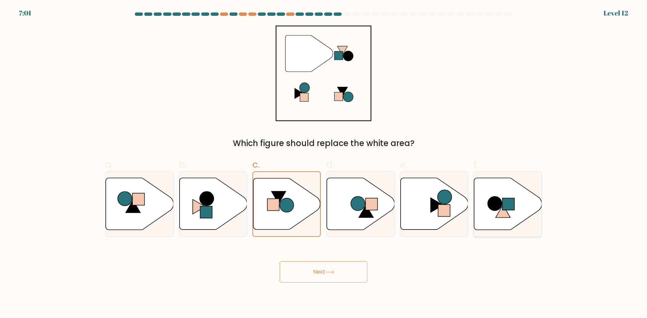
click at [489, 195] on icon at bounding box center [508, 204] width 68 height 52
click at [324, 164] on input "f." at bounding box center [323, 161] width 0 height 4
radio input "true"
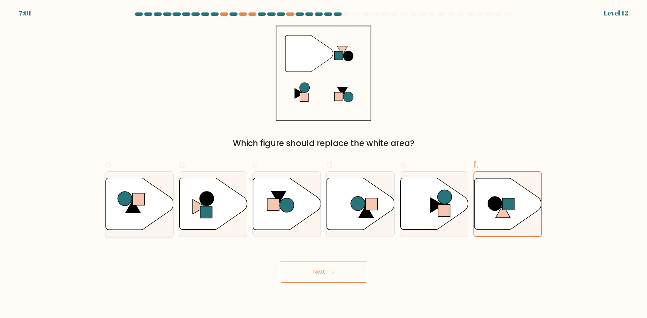
click at [118, 205] on icon at bounding box center [140, 204] width 68 height 52
click at [323, 164] on input "a." at bounding box center [323, 161] width 0 height 4
radio input "true"
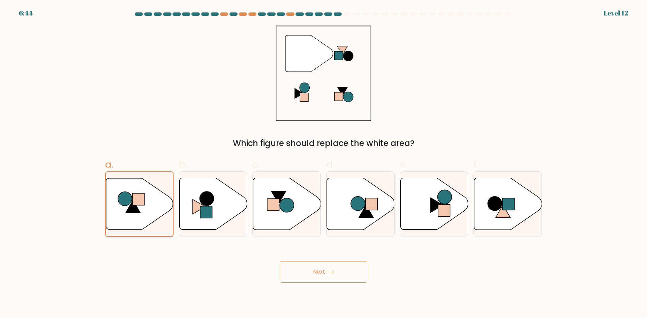
click at [116, 203] on icon at bounding box center [139, 203] width 67 height 51
click at [323, 164] on input "a." at bounding box center [323, 161] width 0 height 4
click at [144, 200] on rect at bounding box center [138, 199] width 12 height 12
click at [323, 164] on input "a." at bounding box center [323, 161] width 0 height 4
click at [144, 200] on rect at bounding box center [138, 199] width 12 height 12
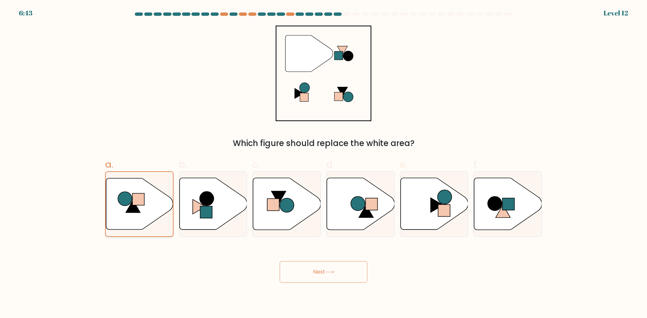
click at [323, 164] on input "a." at bounding box center [323, 161] width 0 height 4
click at [144, 200] on rect at bounding box center [138, 199] width 12 height 12
click at [323, 164] on input "a." at bounding box center [323, 161] width 0 height 4
click at [144, 200] on rect at bounding box center [138, 199] width 12 height 12
click at [323, 164] on input "a." at bounding box center [323, 161] width 0 height 4
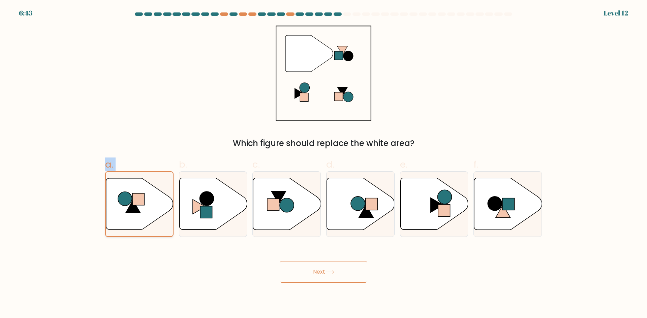
click at [144, 200] on rect at bounding box center [138, 199] width 12 height 12
click at [323, 164] on input "a." at bounding box center [323, 161] width 0 height 4
click at [144, 200] on rect at bounding box center [138, 199] width 12 height 12
click at [323, 164] on input "a." at bounding box center [323, 161] width 0 height 4
click at [144, 200] on rect at bounding box center [138, 199] width 12 height 12
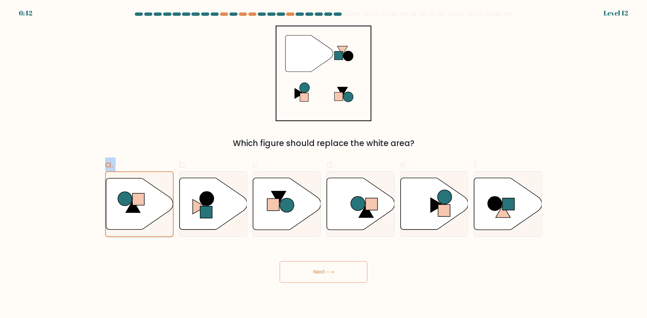
click at [323, 164] on input "a." at bounding box center [323, 161] width 0 height 4
click at [144, 200] on rect at bounding box center [138, 199] width 12 height 12
click at [323, 164] on input "a." at bounding box center [323, 161] width 0 height 4
click at [144, 200] on rect at bounding box center [138, 199] width 12 height 12
click at [323, 164] on input "a." at bounding box center [323, 161] width 0 height 4
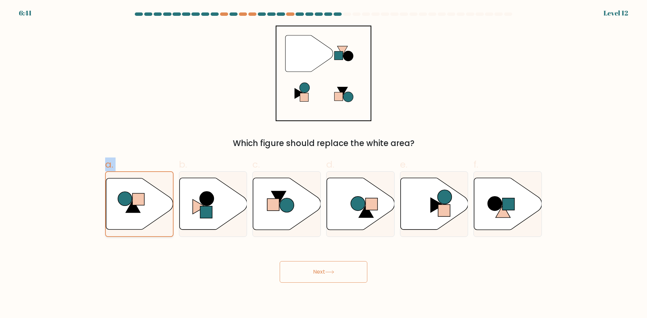
click at [144, 200] on rect at bounding box center [138, 199] width 12 height 12
click at [323, 164] on input "a." at bounding box center [323, 161] width 0 height 4
click at [145, 263] on div "Next" at bounding box center [323, 264] width 445 height 38
click at [153, 221] on icon at bounding box center [139, 203] width 67 height 51
click at [323, 164] on input "a." at bounding box center [323, 161] width 0 height 4
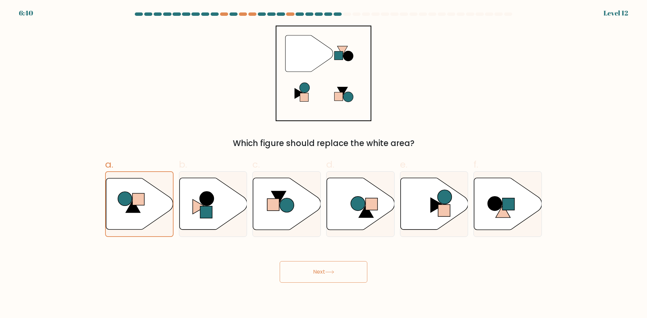
click at [328, 280] on button "Next" at bounding box center [324, 272] width 88 height 22
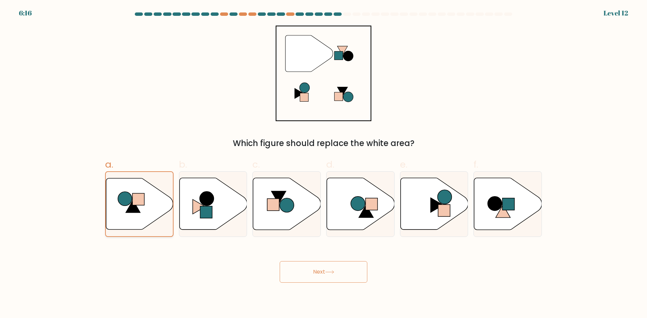
click at [151, 194] on icon at bounding box center [139, 203] width 67 height 51
click at [323, 164] on input "a." at bounding box center [323, 161] width 0 height 4
click at [151, 194] on icon at bounding box center [139, 203] width 67 height 51
click at [323, 164] on input "a." at bounding box center [323, 161] width 0 height 4
click at [310, 274] on button "Next" at bounding box center [324, 272] width 88 height 22
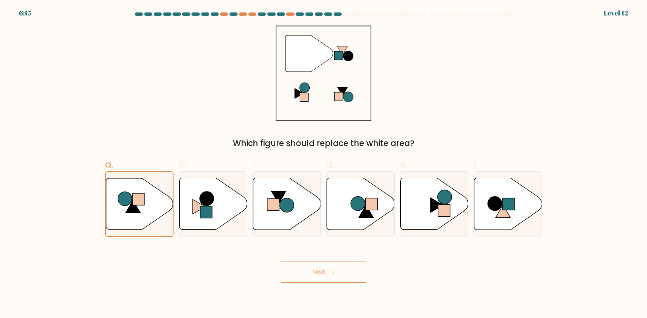
click at [310, 274] on button "Next" at bounding box center [324, 272] width 88 height 22
drag, startPoint x: 345, startPoint y: 265, endPoint x: 348, endPoint y: 259, distance: 6.5
click at [346, 263] on button "Next" at bounding box center [324, 272] width 88 height 22
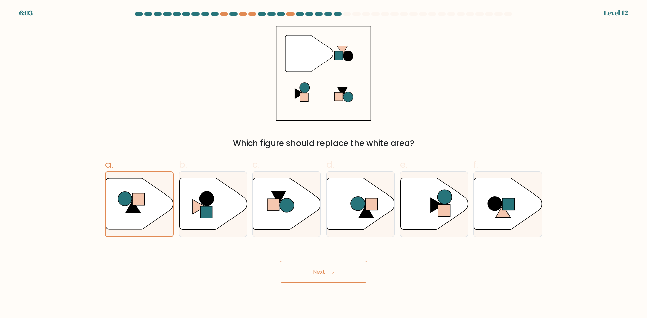
click at [309, 271] on button "Next" at bounding box center [324, 272] width 88 height 22
click at [128, 215] on icon at bounding box center [139, 203] width 67 height 51
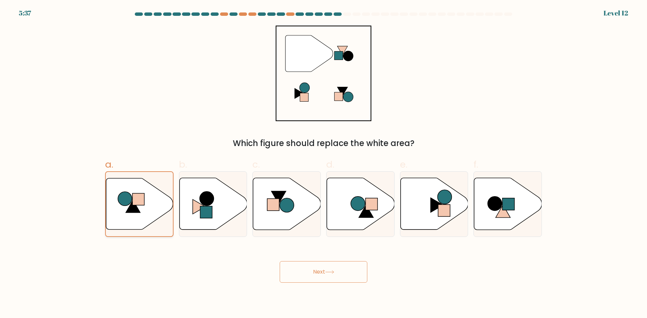
click at [323, 164] on input "a." at bounding box center [323, 161] width 0 height 4
click at [323, 267] on button "Next" at bounding box center [324, 272] width 88 height 22
click at [529, 187] on icon at bounding box center [508, 204] width 68 height 53
click at [324, 164] on input "f." at bounding box center [323, 161] width 0 height 4
radio input "true"
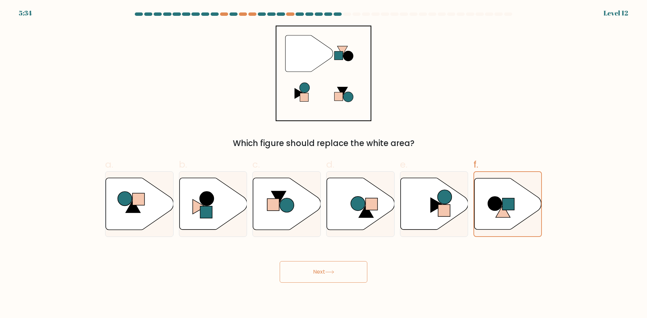
click at [325, 276] on button "Next" at bounding box center [324, 272] width 88 height 22
click at [118, 216] on icon at bounding box center [140, 204] width 68 height 52
click at [323, 164] on input "a." at bounding box center [323, 161] width 0 height 4
radio input "true"
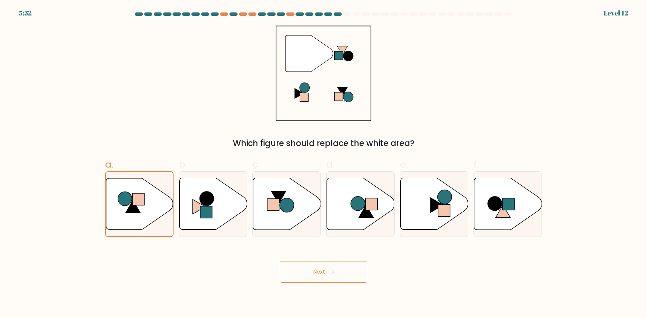
click at [324, 278] on button "Next" at bounding box center [324, 272] width 88 height 22
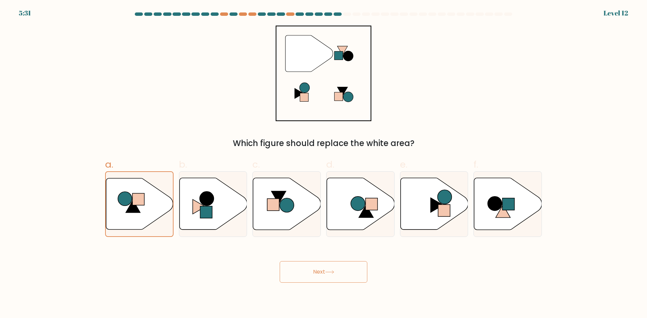
click at [324, 278] on button "Next" at bounding box center [324, 272] width 88 height 22
click at [158, 202] on icon at bounding box center [139, 203] width 67 height 51
click at [323, 164] on input "a." at bounding box center [323, 161] width 0 height 4
click at [324, 272] on button "Next" at bounding box center [324, 272] width 88 height 22
click at [122, 218] on icon at bounding box center [139, 203] width 67 height 51
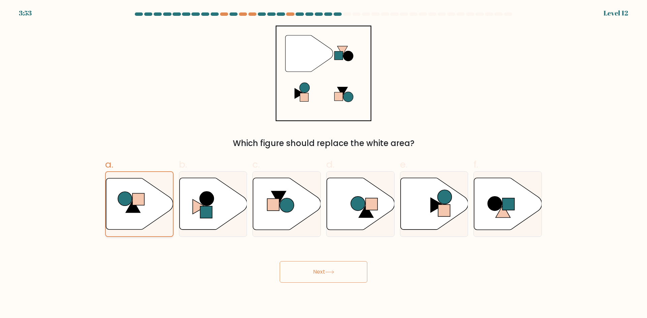
click at [323, 164] on input "a." at bounding box center [323, 161] width 0 height 4
click at [122, 218] on icon at bounding box center [139, 203] width 67 height 51
click at [323, 164] on input "a." at bounding box center [323, 161] width 0 height 4
click at [122, 218] on icon at bounding box center [139, 203] width 67 height 51
click at [323, 164] on input "a." at bounding box center [323, 161] width 0 height 4
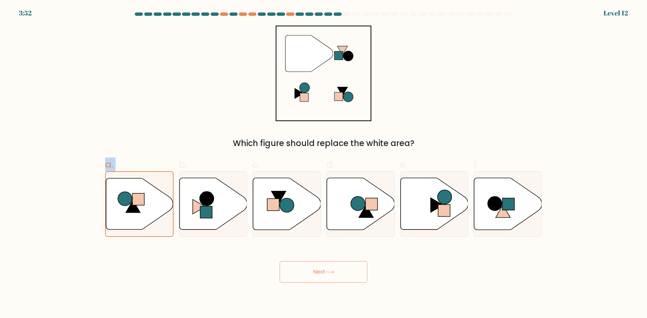
click at [333, 272] on icon at bounding box center [329, 273] width 9 height 4
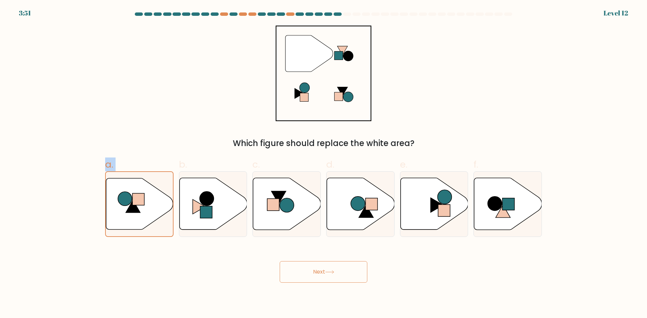
click at [333, 272] on icon at bounding box center [329, 273] width 9 height 4
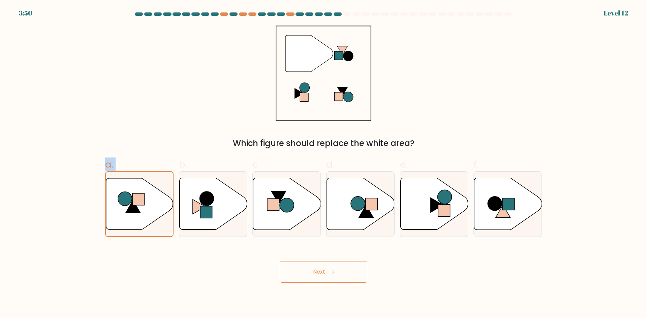
click at [333, 272] on icon at bounding box center [329, 273] width 9 height 4
click at [138, 216] on icon at bounding box center [139, 203] width 67 height 51
click at [323, 164] on input "a." at bounding box center [323, 161] width 0 height 4
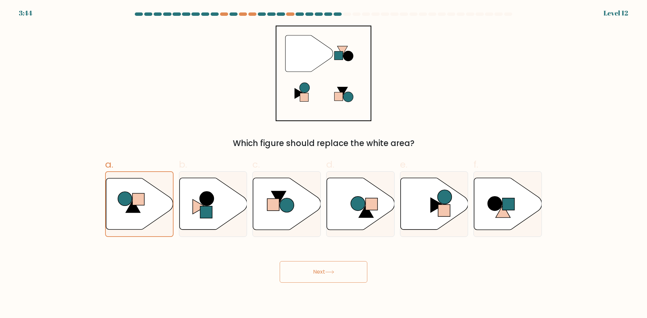
click at [324, 265] on button "Next" at bounding box center [324, 272] width 88 height 22
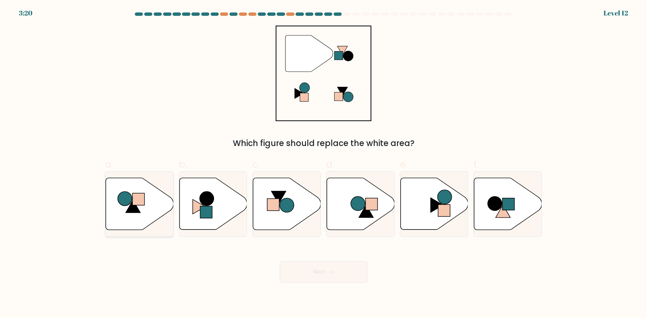
click at [141, 219] on icon at bounding box center [140, 204] width 68 height 52
click at [323, 164] on input "a." at bounding box center [323, 161] width 0 height 4
radio input "true"
click at [327, 270] on button "Next" at bounding box center [324, 272] width 88 height 22
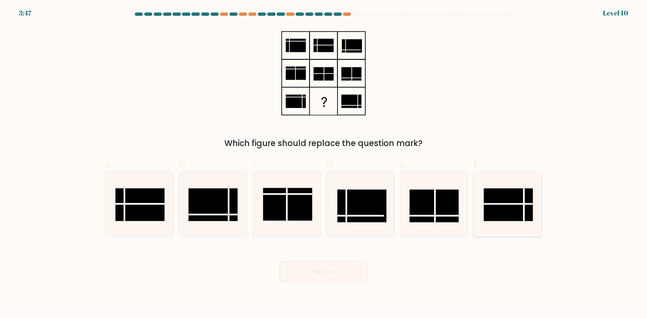
click at [520, 204] on line at bounding box center [508, 204] width 49 height 0
click at [324, 164] on input "f." at bounding box center [323, 161] width 0 height 4
radio input "true"
click at [338, 275] on button "Next" at bounding box center [324, 272] width 88 height 22
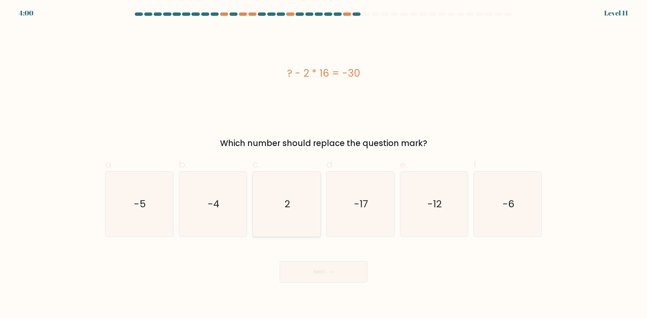
click at [296, 194] on icon "2" at bounding box center [286, 204] width 65 height 65
click at [323, 164] on input "c. 2" at bounding box center [323, 161] width 0 height 4
radio input "true"
click at [335, 268] on button "Next" at bounding box center [324, 272] width 88 height 22
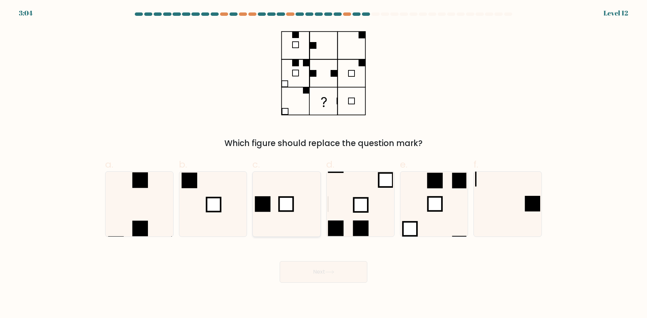
click at [296, 210] on icon at bounding box center [286, 204] width 65 height 65
click at [323, 164] on input "c." at bounding box center [323, 161] width 0 height 4
radio input "true"
click at [325, 270] on button "Next" at bounding box center [324, 272] width 88 height 22
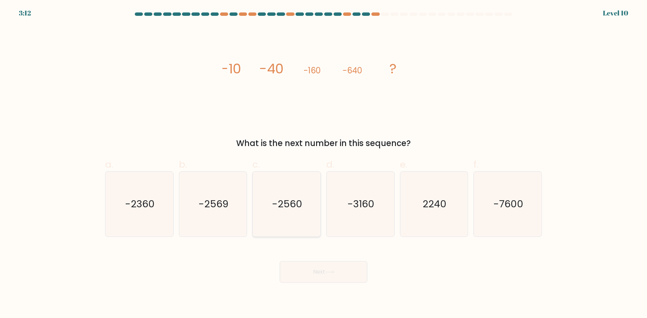
click at [270, 213] on icon "-2560" at bounding box center [286, 204] width 65 height 65
click at [323, 164] on input "c. -2560" at bounding box center [323, 161] width 0 height 4
radio input "true"
click at [302, 271] on button "Next" at bounding box center [324, 272] width 88 height 22
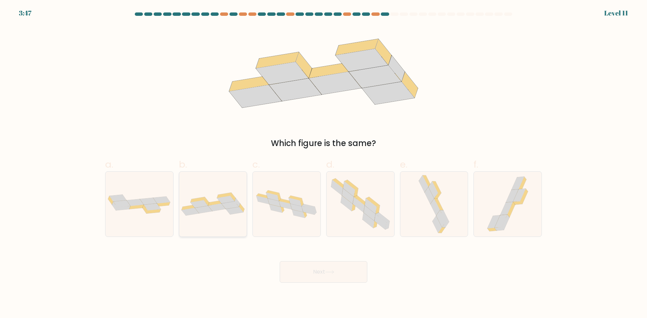
click at [216, 205] on icon at bounding box center [217, 208] width 18 height 8
click at [323, 164] on input "b." at bounding box center [323, 161] width 0 height 4
radio input "true"
click at [349, 275] on button "Next" at bounding box center [324, 272] width 88 height 22
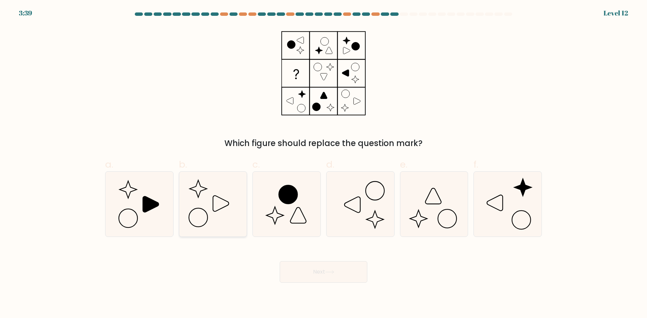
click at [221, 207] on icon at bounding box center [212, 204] width 65 height 65
click at [323, 164] on input "b." at bounding box center [323, 161] width 0 height 4
radio input "true"
click at [440, 207] on icon at bounding box center [433, 204] width 65 height 65
click at [324, 164] on input "e." at bounding box center [323, 161] width 0 height 4
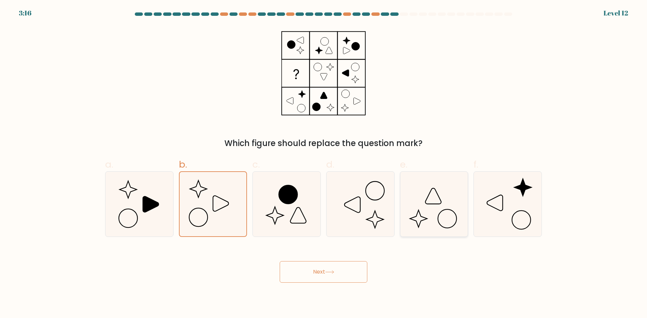
radio input "true"
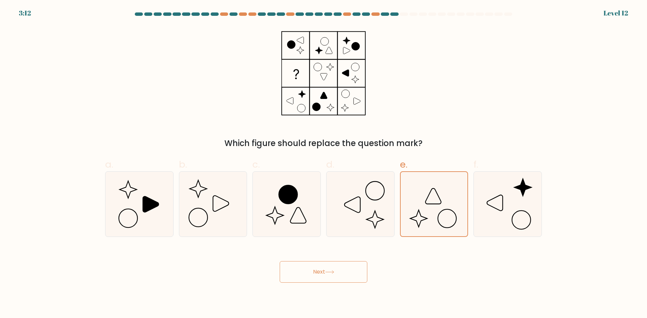
click at [320, 273] on button "Next" at bounding box center [324, 272] width 88 height 22
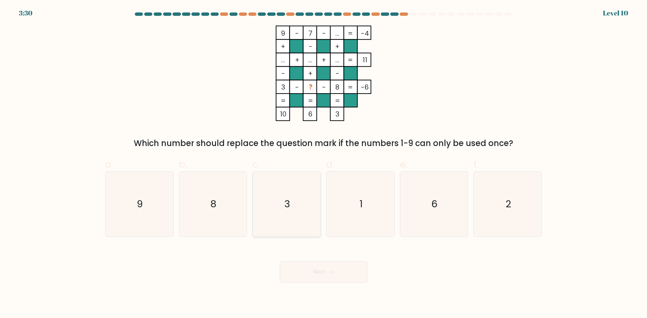
click at [301, 229] on icon "3" at bounding box center [286, 204] width 65 height 65
click at [323, 164] on input "c. 3" at bounding box center [323, 161] width 0 height 4
radio input "true"
click at [312, 269] on button "Next" at bounding box center [324, 272] width 88 height 22
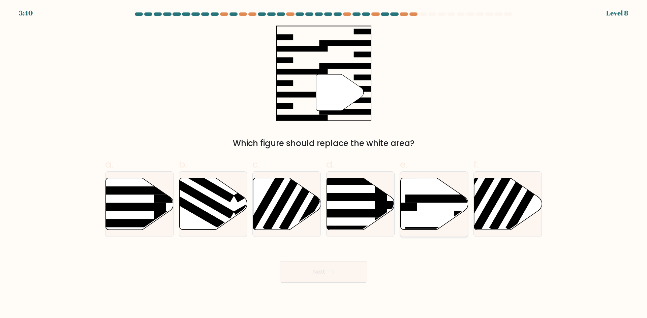
click at [430, 220] on icon at bounding box center [434, 204] width 68 height 52
click at [324, 164] on input "e." at bounding box center [323, 161] width 0 height 4
radio input "true"
click at [315, 273] on button "Next" at bounding box center [324, 272] width 88 height 22
click at [430, 196] on rect at bounding box center [441, 199] width 73 height 8
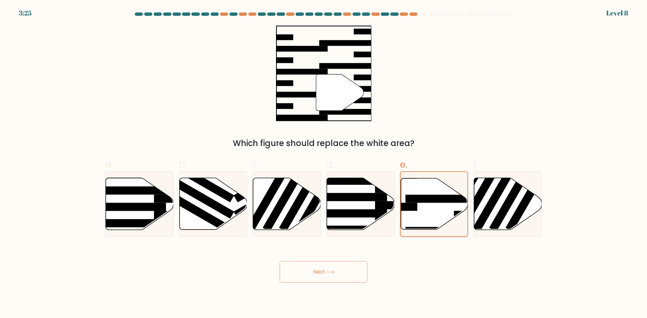
click at [324, 164] on input "e." at bounding box center [323, 161] width 0 height 4
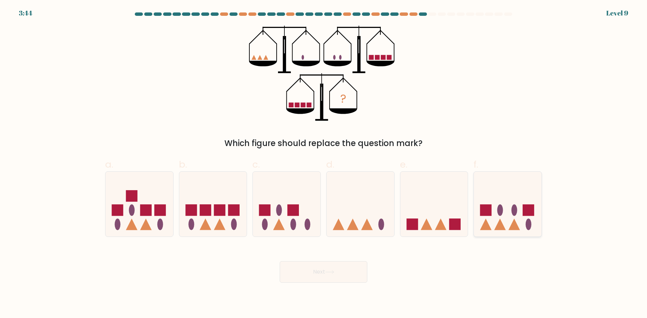
click at [500, 199] on icon at bounding box center [508, 204] width 68 height 56
click at [324, 164] on input "f." at bounding box center [323, 161] width 0 height 4
radio input "true"
click at [451, 225] on rect at bounding box center [454, 224] width 11 height 11
click at [324, 164] on input "e." at bounding box center [323, 161] width 0 height 4
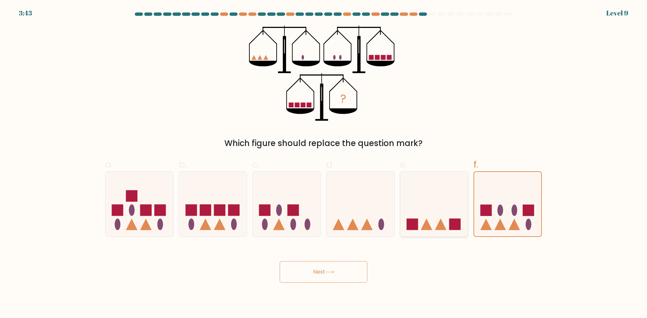
radio input "true"
click at [304, 267] on button "Next" at bounding box center [324, 272] width 88 height 22
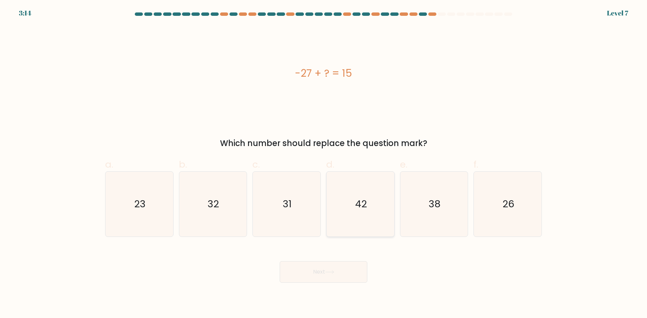
click at [377, 219] on icon "42" at bounding box center [360, 204] width 65 height 65
click at [324, 164] on input "d. 42" at bounding box center [323, 161] width 0 height 4
radio input "true"
click at [328, 269] on button "Next" at bounding box center [324, 272] width 88 height 22
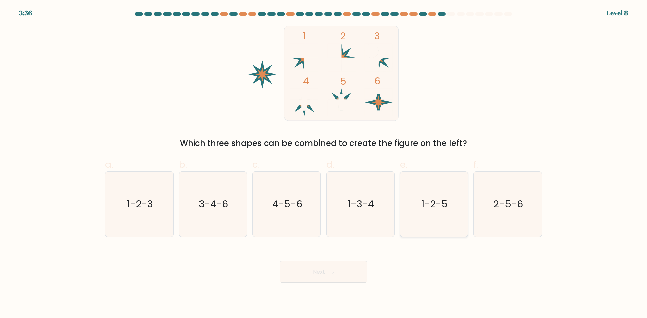
click at [444, 213] on icon "1-2-5" at bounding box center [433, 204] width 65 height 65
click at [324, 164] on input "e. 1-2-5" at bounding box center [323, 161] width 0 height 4
radio input "true"
click at [329, 279] on button "Next" at bounding box center [324, 272] width 88 height 22
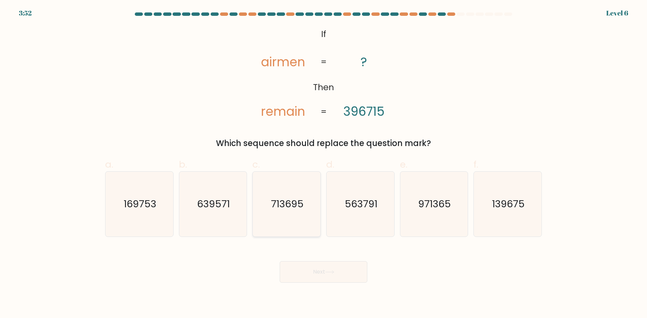
click at [298, 197] on icon "713695" at bounding box center [286, 204] width 65 height 65
click at [323, 164] on input "c. 713695" at bounding box center [323, 161] width 0 height 4
radio input "true"
click at [309, 283] on body "3:51 Level 6 If" at bounding box center [323, 159] width 647 height 318
click at [311, 276] on button "Next" at bounding box center [324, 272] width 88 height 22
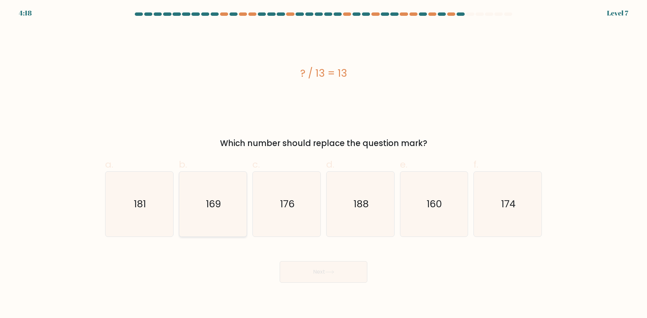
click at [215, 203] on text "169" at bounding box center [213, 203] width 15 height 13
click at [323, 164] on input "b. 169" at bounding box center [323, 161] width 0 height 4
radio input "true"
click at [309, 277] on button "Next" at bounding box center [324, 272] width 88 height 22
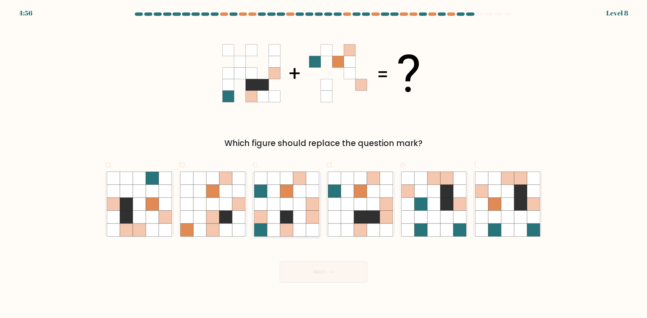
click at [300, 226] on icon at bounding box center [299, 230] width 13 height 13
click at [323, 164] on input "c." at bounding box center [323, 161] width 0 height 4
radio input "true"
click at [312, 276] on button "Next" at bounding box center [324, 272] width 88 height 22
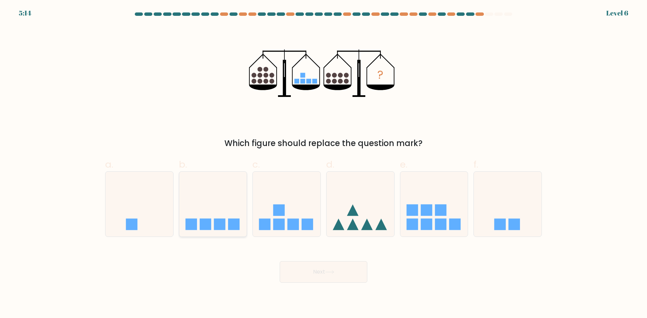
click at [216, 195] on icon at bounding box center [213, 204] width 68 height 56
click at [323, 164] on input "b." at bounding box center [323, 161] width 0 height 4
radio input "true"
click at [329, 282] on button "Next" at bounding box center [324, 272] width 88 height 22
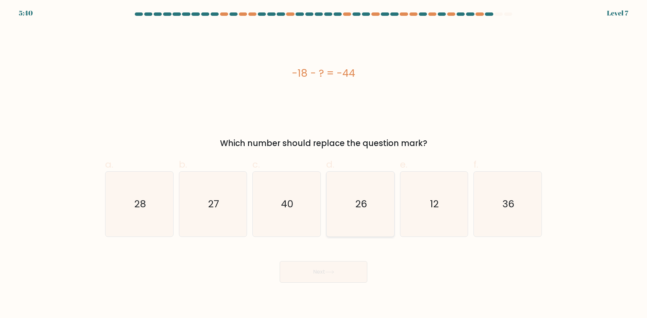
click at [371, 198] on icon "26" at bounding box center [360, 204] width 65 height 65
click at [324, 164] on input "d. 26" at bounding box center [323, 161] width 0 height 4
radio input "true"
click at [339, 274] on button "Next" at bounding box center [324, 272] width 88 height 22
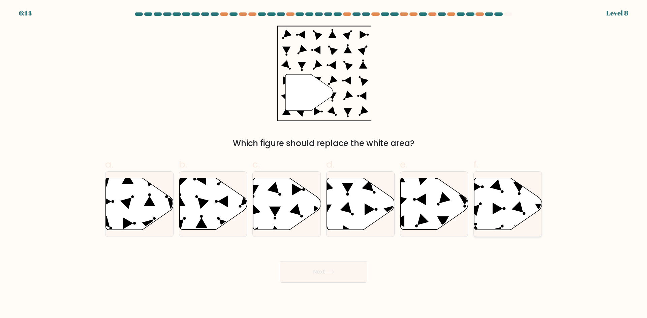
click at [501, 197] on icon at bounding box center [508, 204] width 68 height 52
click at [324, 164] on input "f." at bounding box center [323, 161] width 0 height 4
radio input "true"
click at [323, 275] on button "Next" at bounding box center [324, 272] width 88 height 22
